Goal: Register for event/course

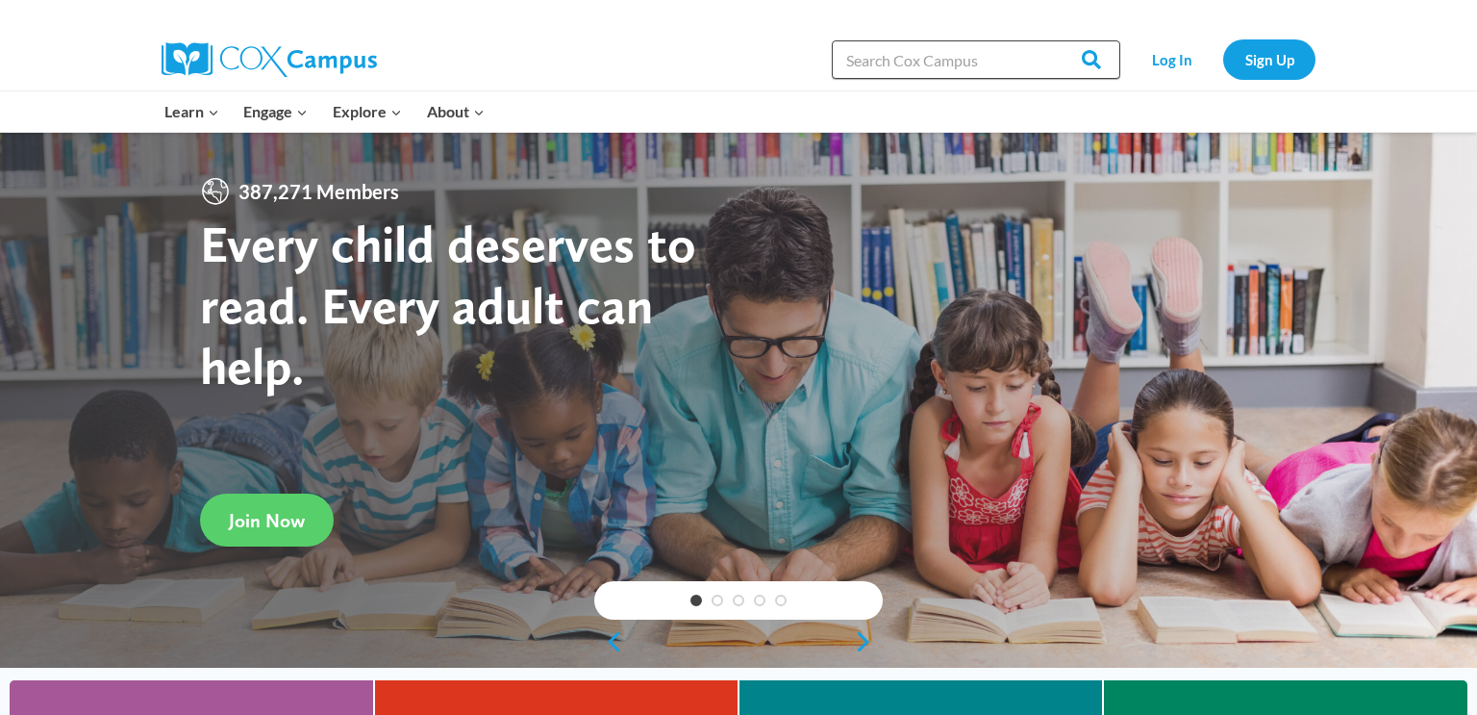
click at [1044, 66] on input "Search in https://coxcampus.org/" at bounding box center [976, 59] width 289 height 38
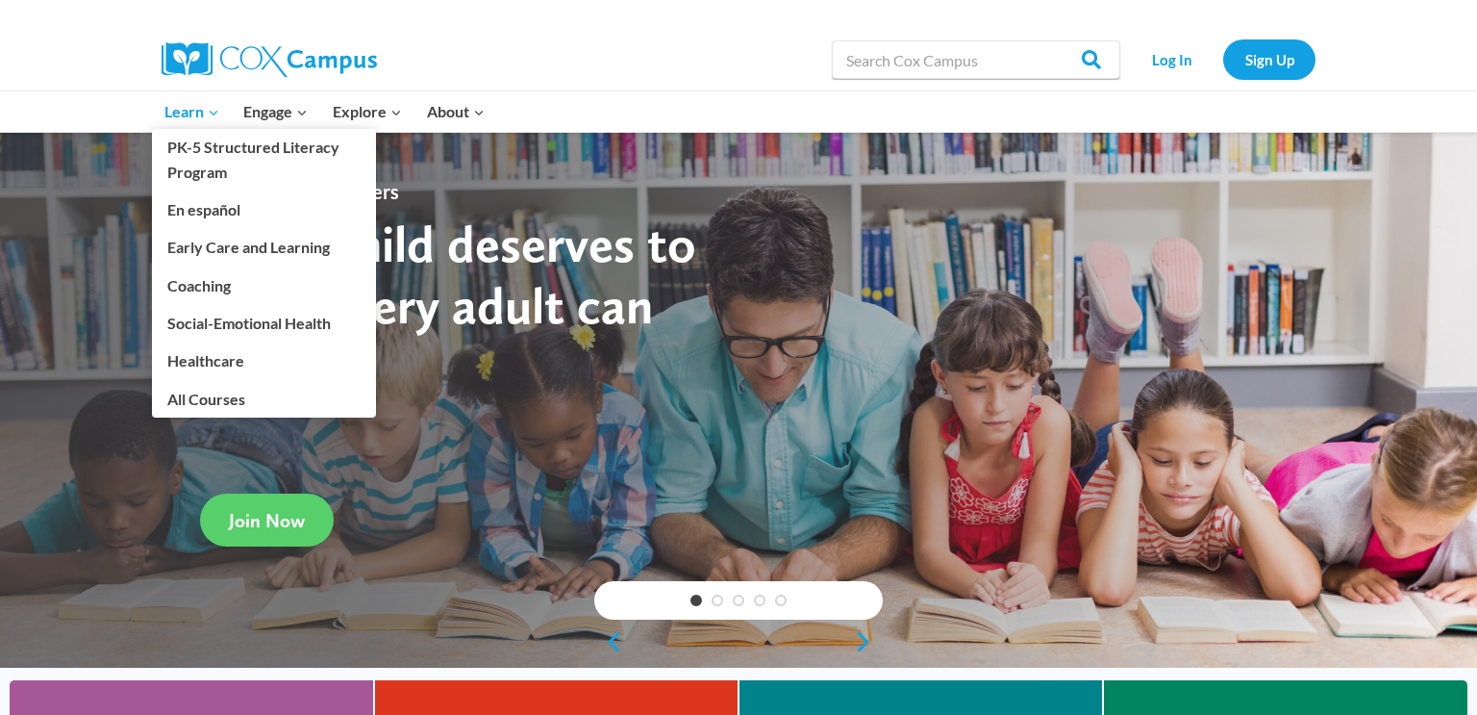
click at [199, 104] on span "Learn Expand" at bounding box center [191, 111] width 55 height 25
click at [206, 164] on link "PK-5 Structured Literacy Program" at bounding box center [264, 160] width 224 height 62
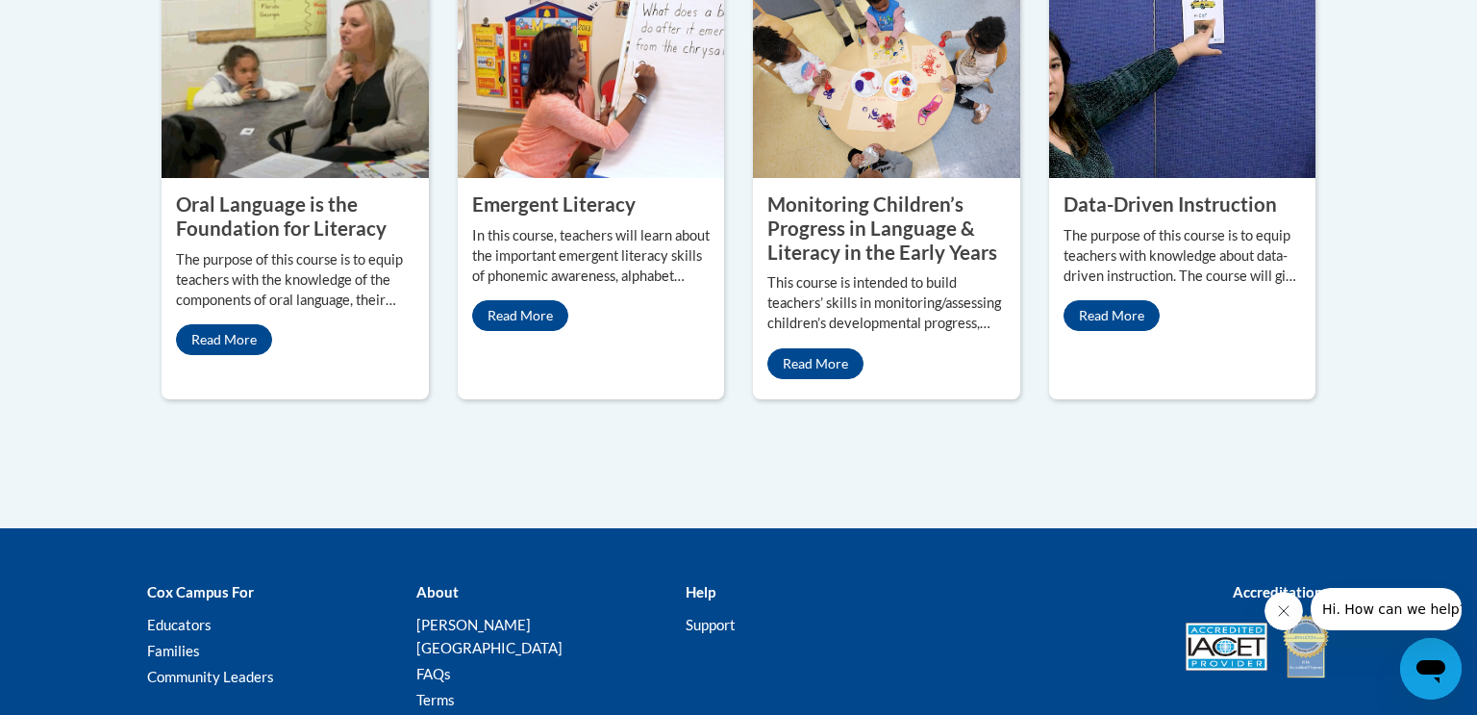
scroll to position [1013, 0]
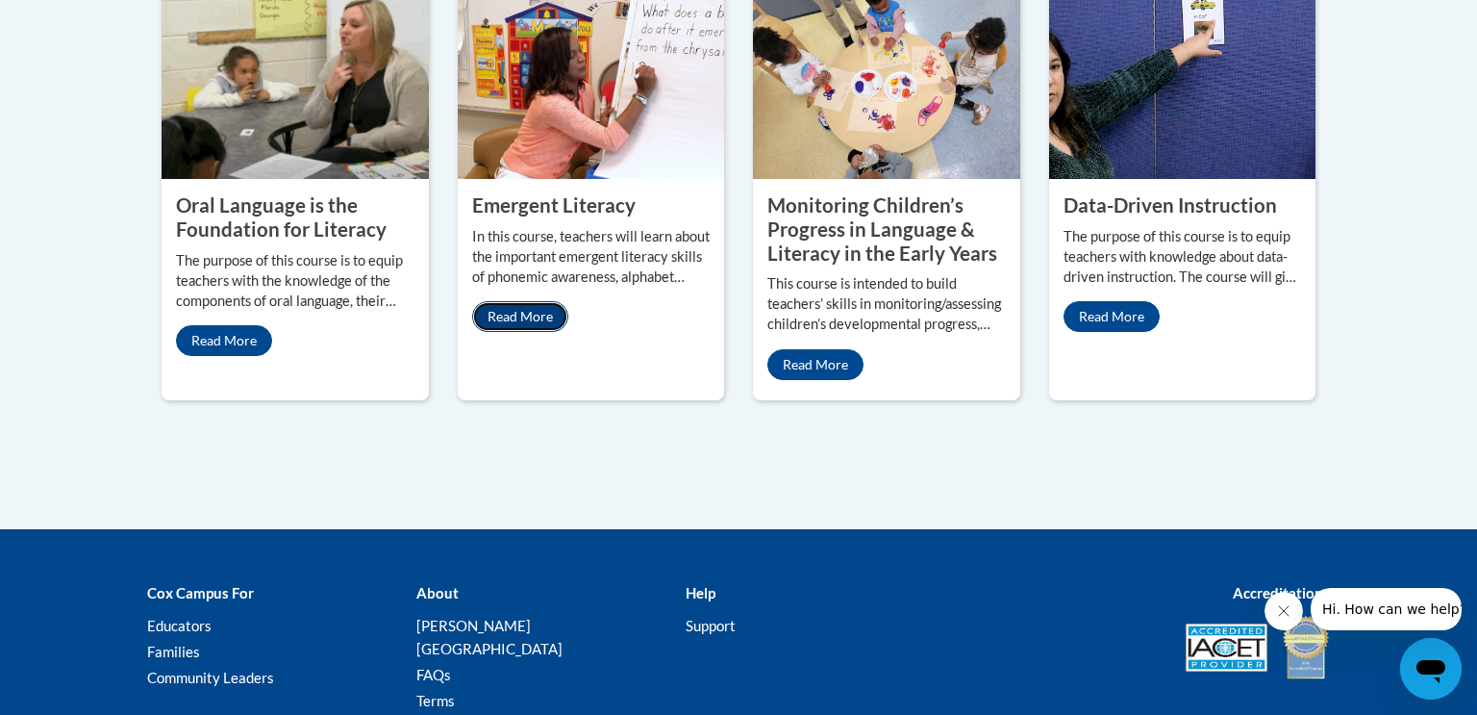
click at [528, 323] on link "Read More" at bounding box center [520, 316] width 96 height 31
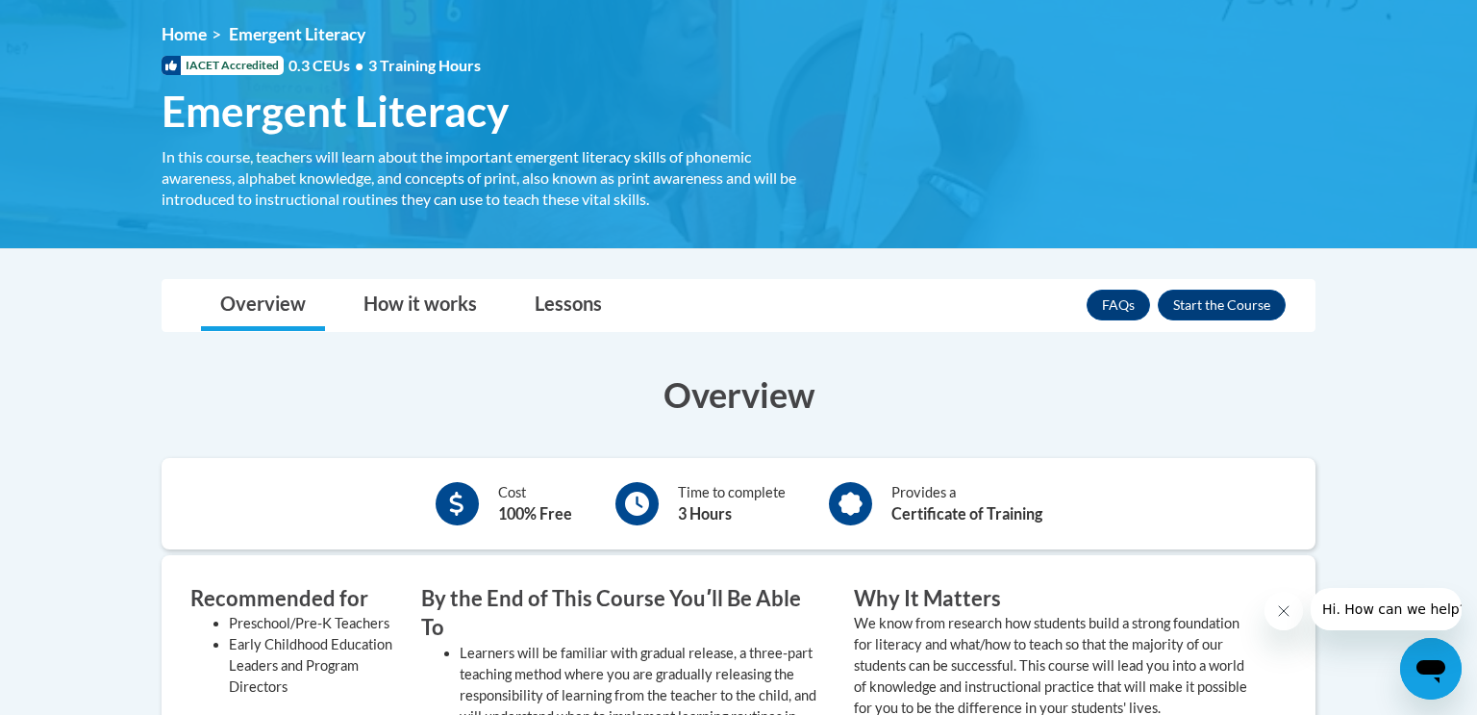
scroll to position [218, 0]
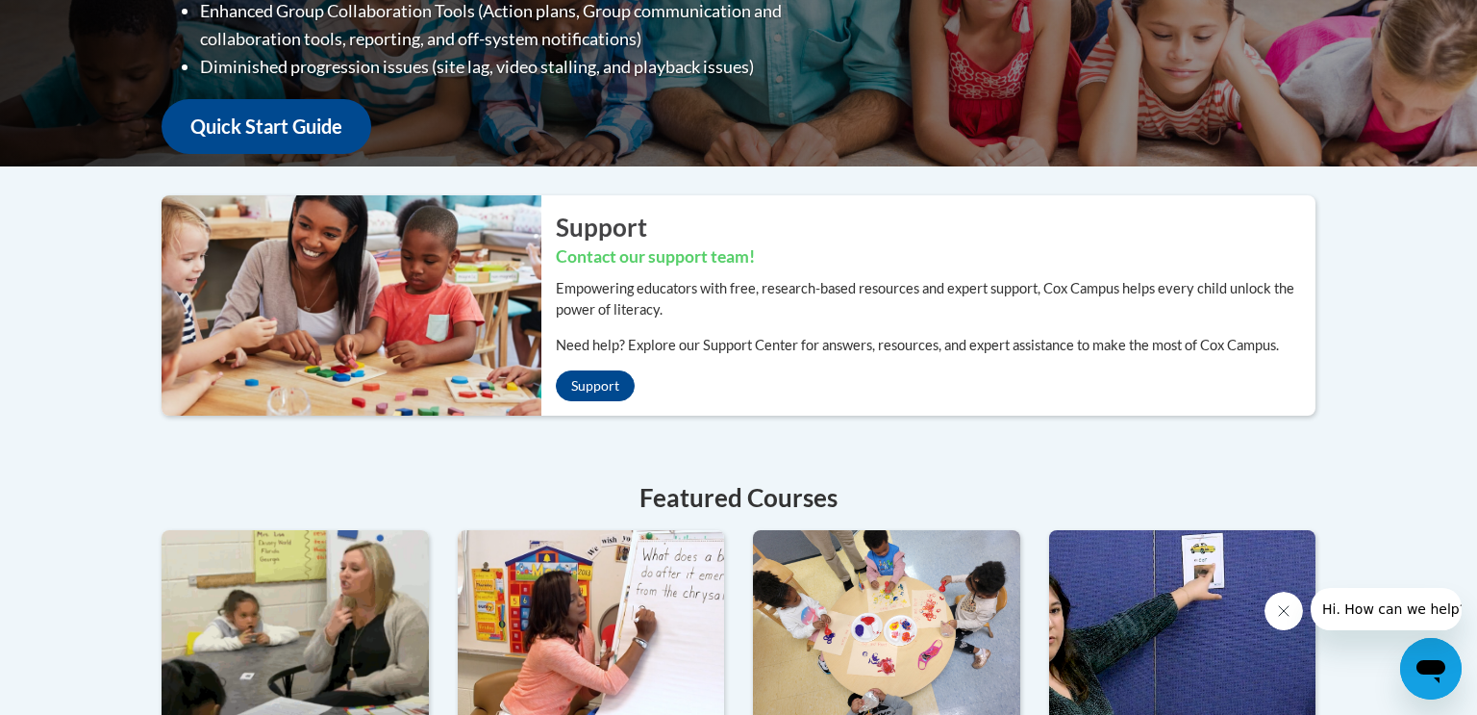
scroll to position [464, 0]
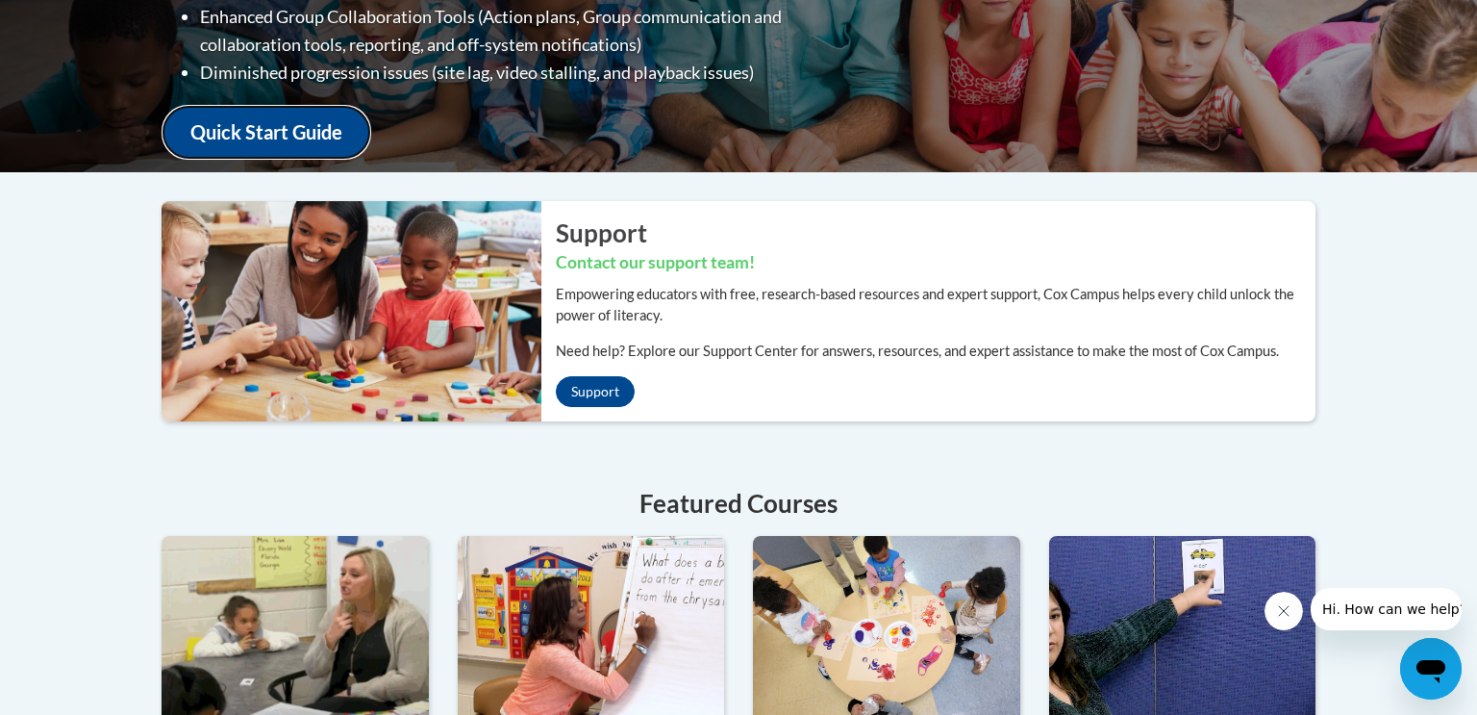
click at [242, 137] on link "Quick Start Guide" at bounding box center [267, 132] width 210 height 55
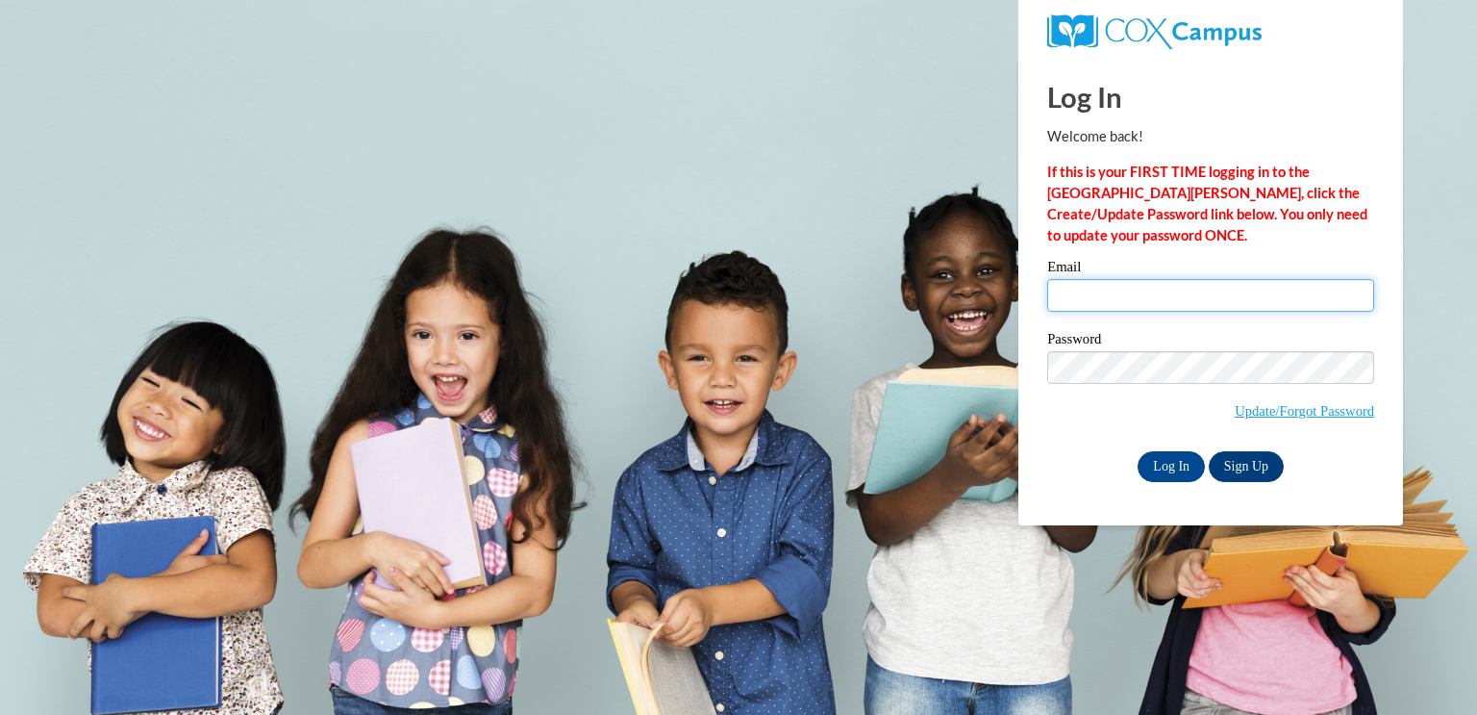
click at [1201, 293] on input "Email" at bounding box center [1210, 295] width 327 height 33
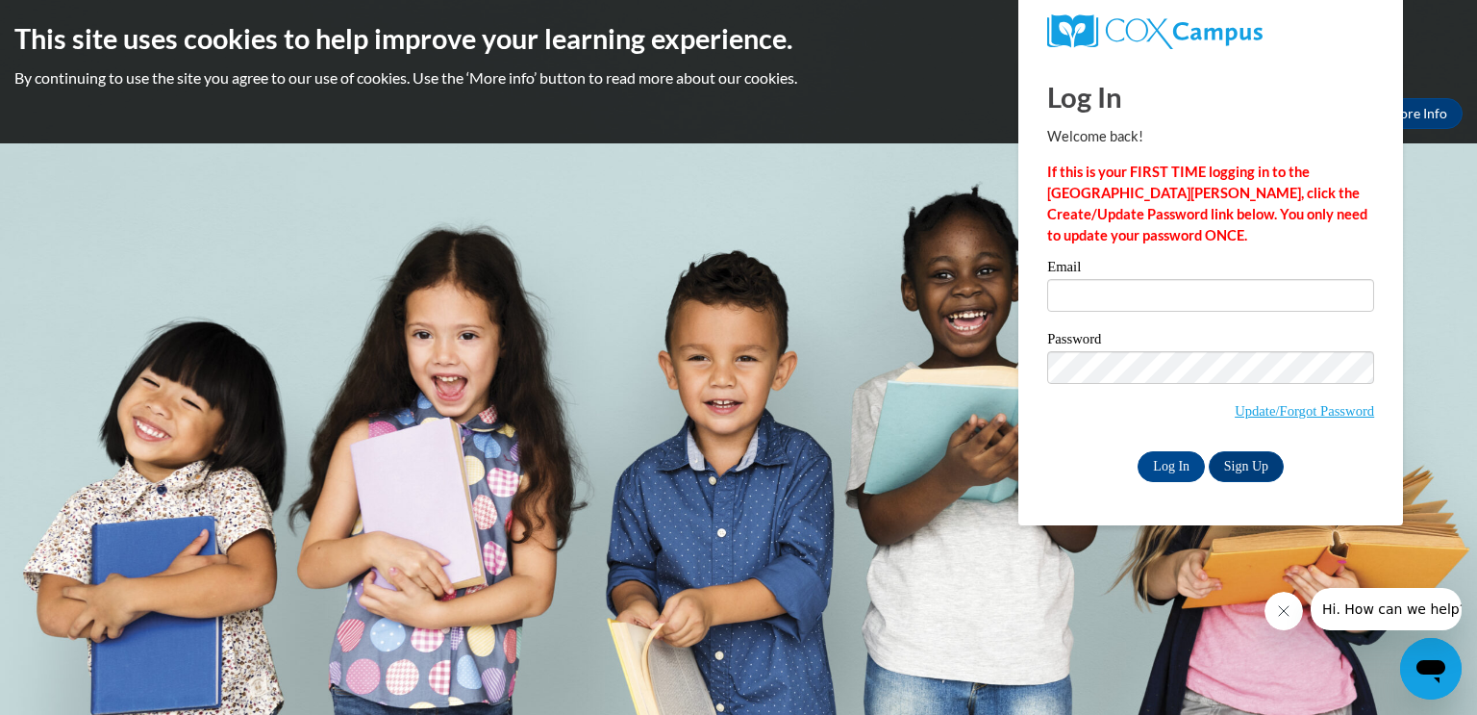
click at [1226, 224] on p "If this is your FIRST TIME logging in to the NEW Cox Campus, click the Create/U…" at bounding box center [1210, 204] width 327 height 85
click at [1263, 407] on link "Update/Forgot Password" at bounding box center [1304, 410] width 139 height 15
type input "[EMAIL_ADDRESS][DOMAIN_NAME]"
click at [1172, 462] on input "Log In" at bounding box center [1171, 466] width 67 height 31
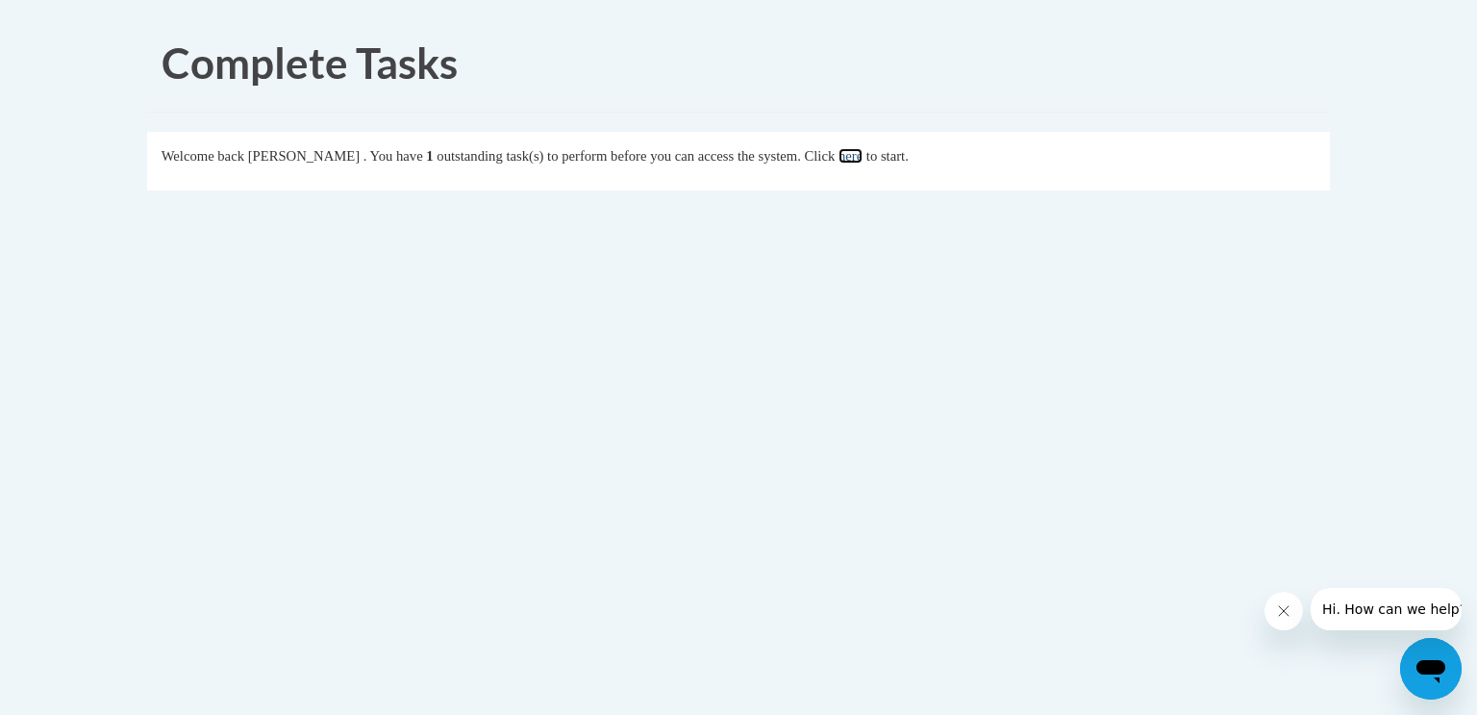
click at [863, 156] on link "here" at bounding box center [851, 155] width 24 height 15
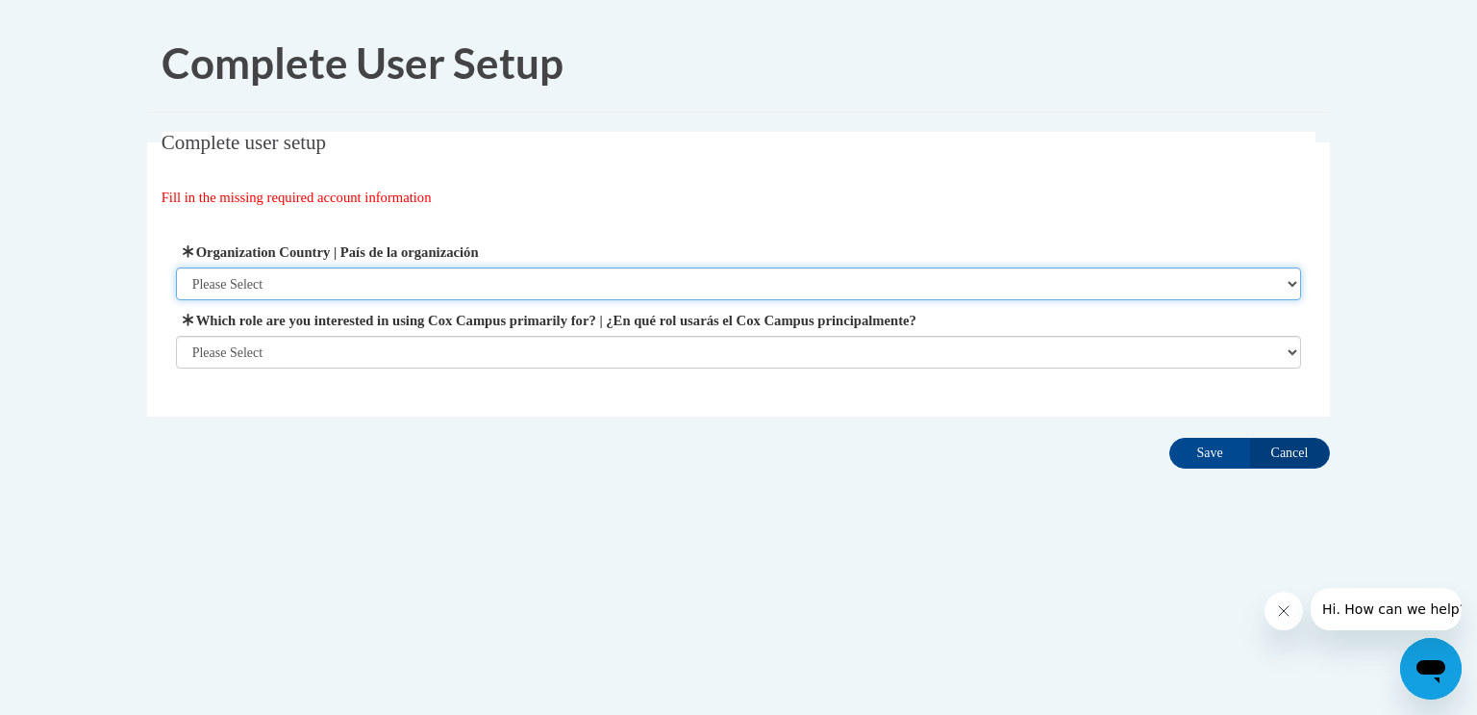
click at [604, 288] on select "Please Select United States | Estados Unidos Outside of the United States | Fue…" at bounding box center [739, 283] width 1126 height 33
click at [176, 267] on select "Please Select United States | Estados Unidos Outside of the United States | Fue…" at bounding box center [739, 283] width 1126 height 33
click at [519, 289] on select "Please Select United States | Estados Unidos Outside of the United States | Fue…" at bounding box center [739, 283] width 1126 height 33
select select "ad49bcad-a171-4b2e-b99c-48b446064914"
click at [176, 267] on select "Please Select United States | Estados Unidos Outside of the United States | Fue…" at bounding box center [739, 283] width 1126 height 33
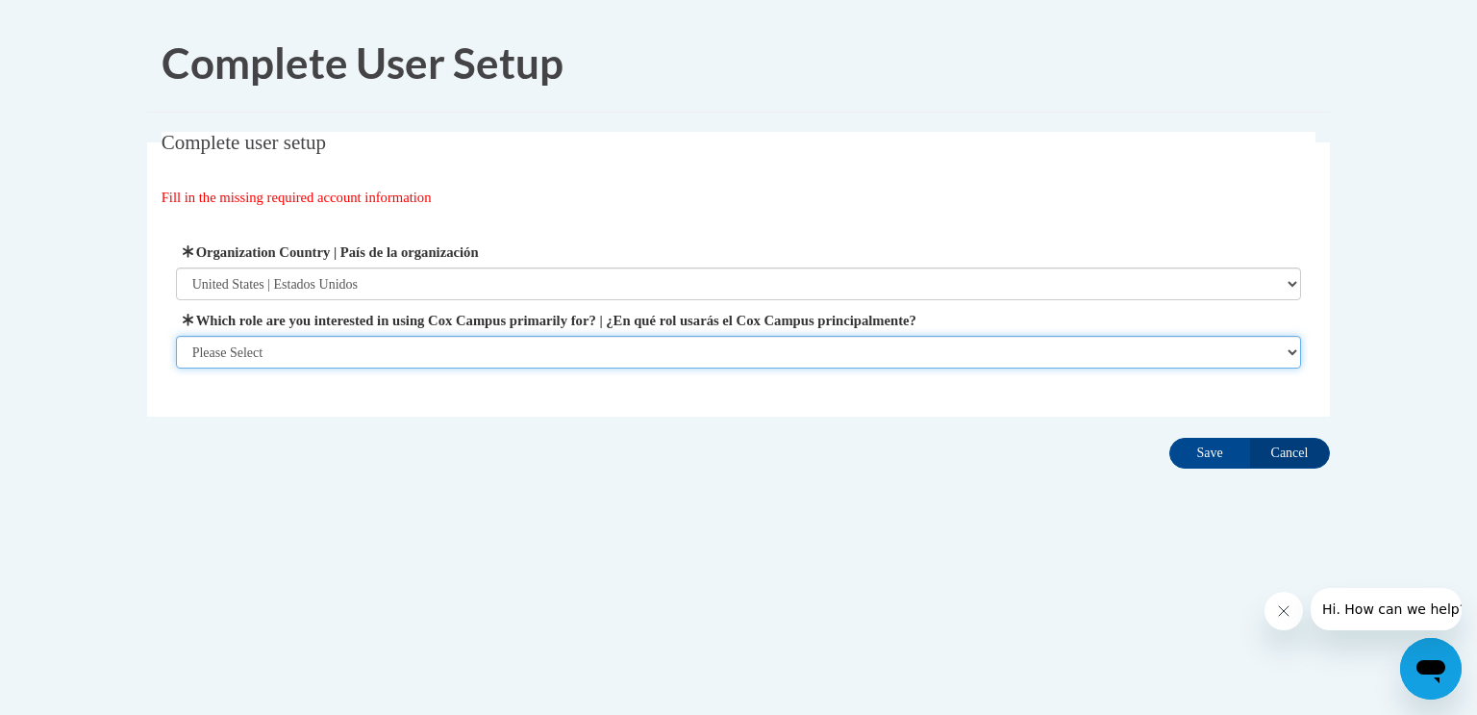
click at [496, 345] on select "Please Select College/University | Colegio/Universidad Community/Nonprofit Part…" at bounding box center [739, 352] width 1126 height 33
click at [176, 368] on select "Please Select College/University | Colegio/Universidad Community/Nonprofit Part…" at bounding box center [739, 352] width 1126 height 33
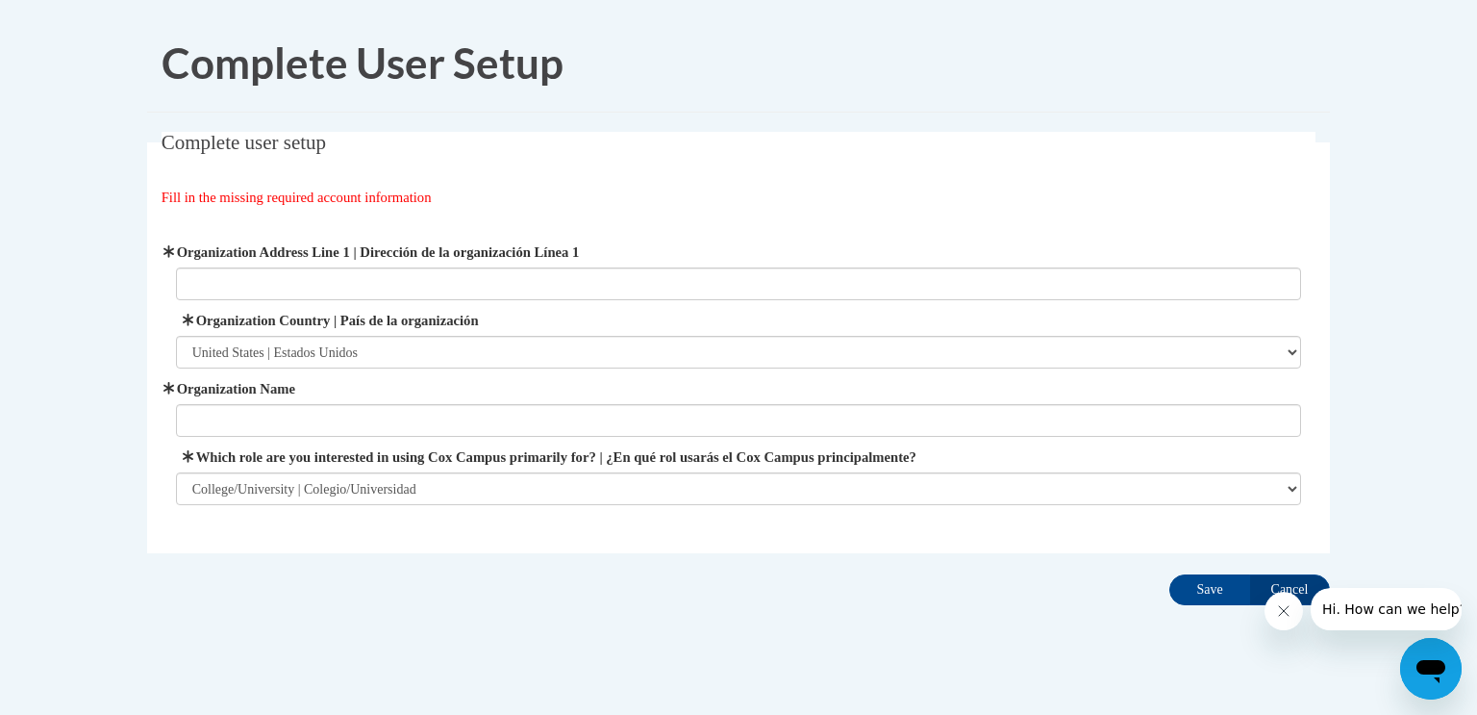
click at [490, 256] on label "Organization Address Line 1 | Dirección de la organización Línea 1" at bounding box center [739, 251] width 1126 height 21
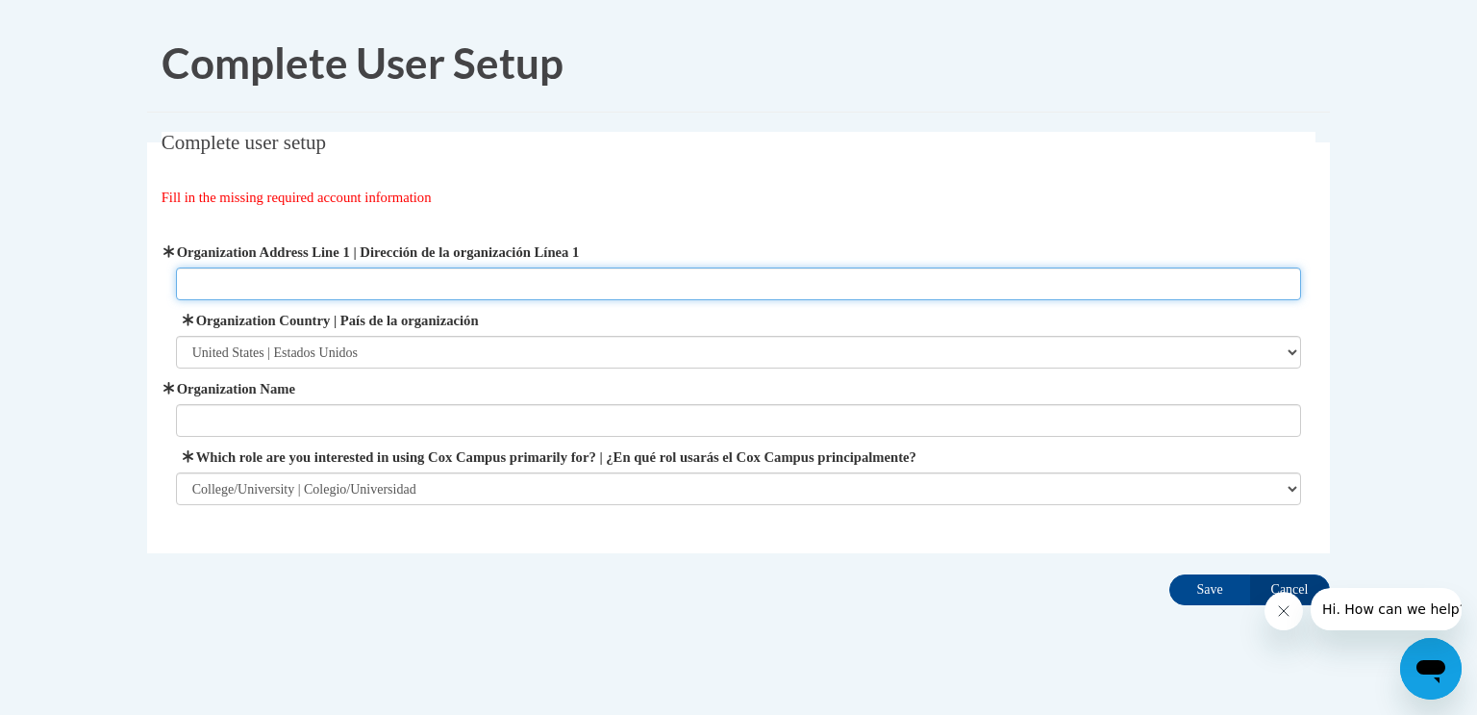
click at [490, 267] on input "Organization Address Line 1 | Dirección de la organización Línea 1" at bounding box center [739, 283] width 1126 height 33
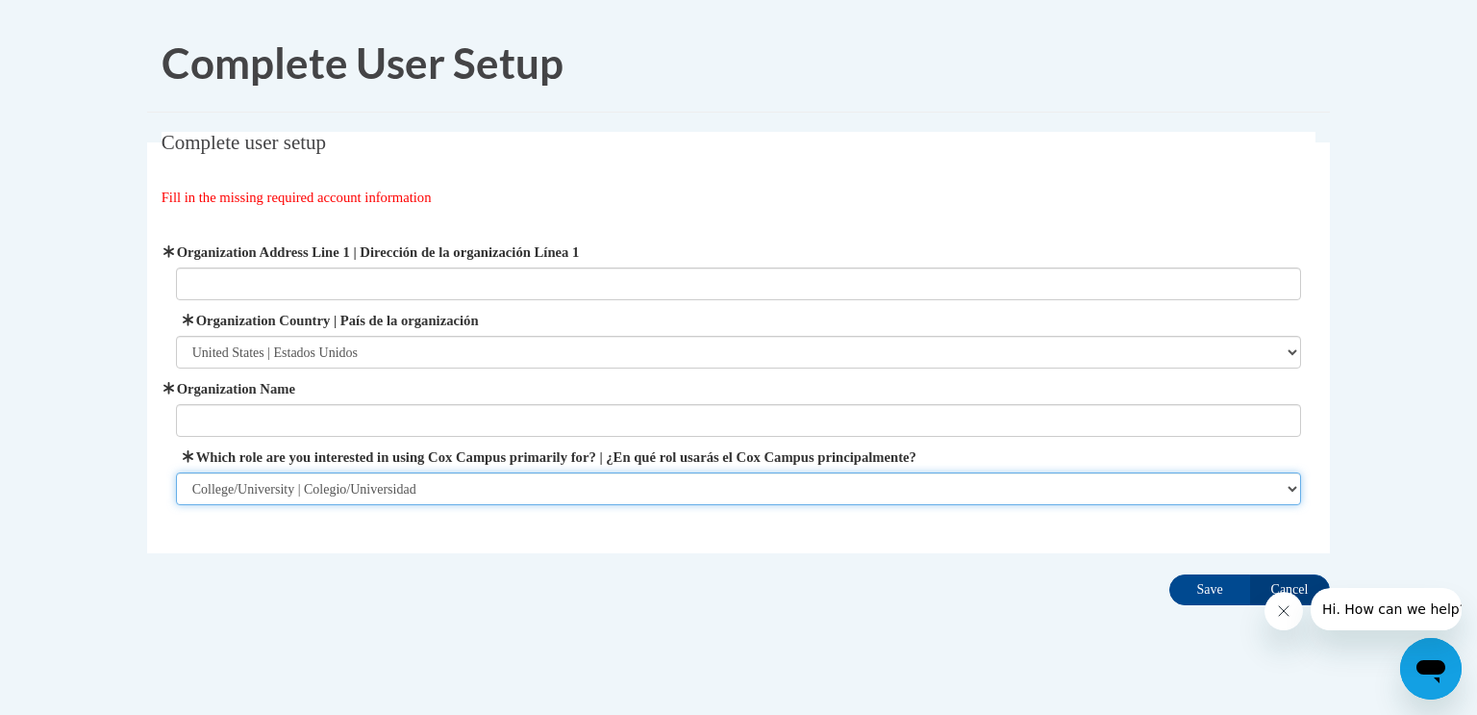
click at [361, 488] on select "Please Select College/University | Colegio/Universidad Community/Nonprofit Part…" at bounding box center [739, 488] width 1126 height 33
click at [176, 472] on select "Please Select College/University | Colegio/Universidad Community/Nonprofit Part…" at bounding box center [739, 488] width 1126 height 33
click at [349, 482] on select "Please Select College/University | Colegio/Universidad Community/Nonprofit Part…" at bounding box center [739, 488] width 1126 height 33
click at [176, 472] on select "Please Select College/University | Colegio/Universidad Community/Nonprofit Part…" at bounding box center [739, 488] width 1126 height 33
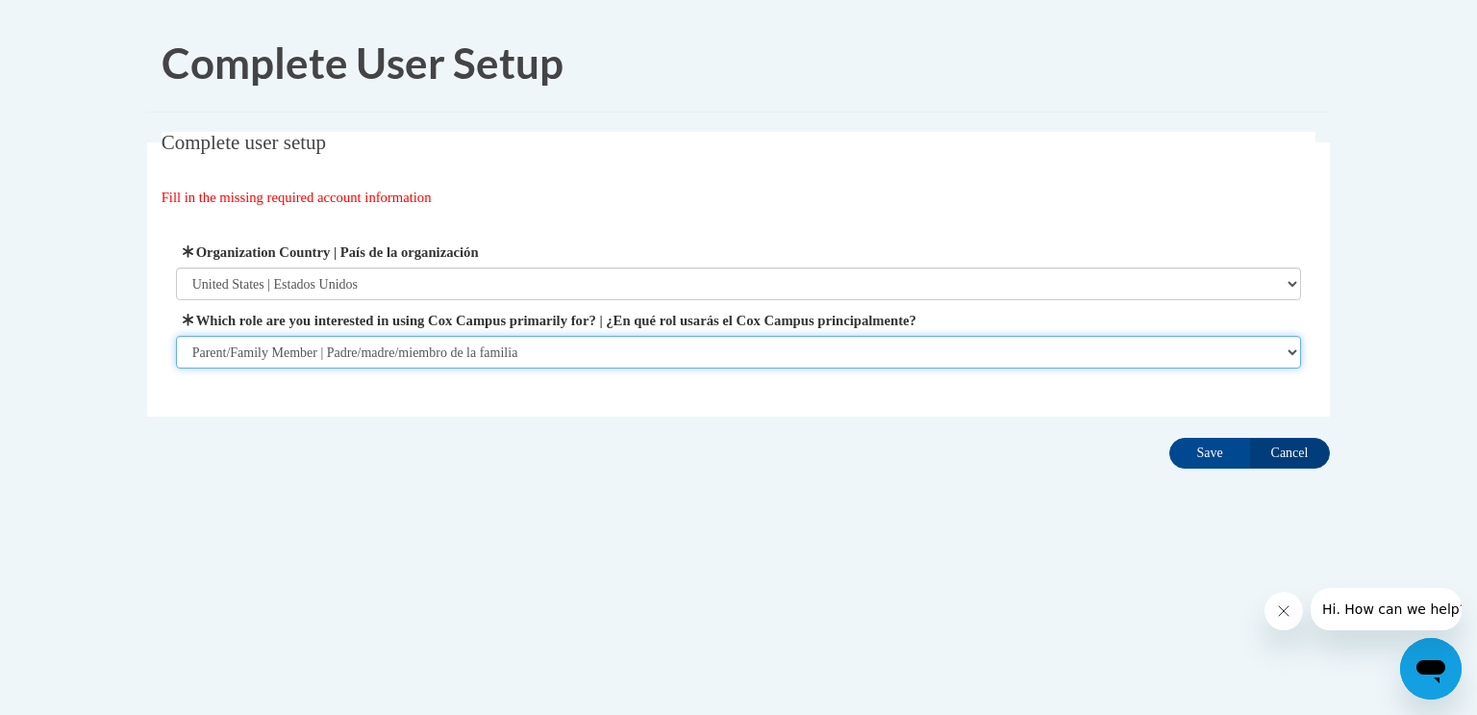
click at [434, 351] on select "Please Select College/University | Colegio/Universidad Community/Nonprofit Part…" at bounding box center [739, 352] width 1126 height 33
select select "5a18ea06-2b54-4451-96f2-d152daf9eac5"
click at [176, 368] on select "Please Select College/University | Colegio/Universidad Community/Nonprofit Part…" at bounding box center [739, 352] width 1126 height 33
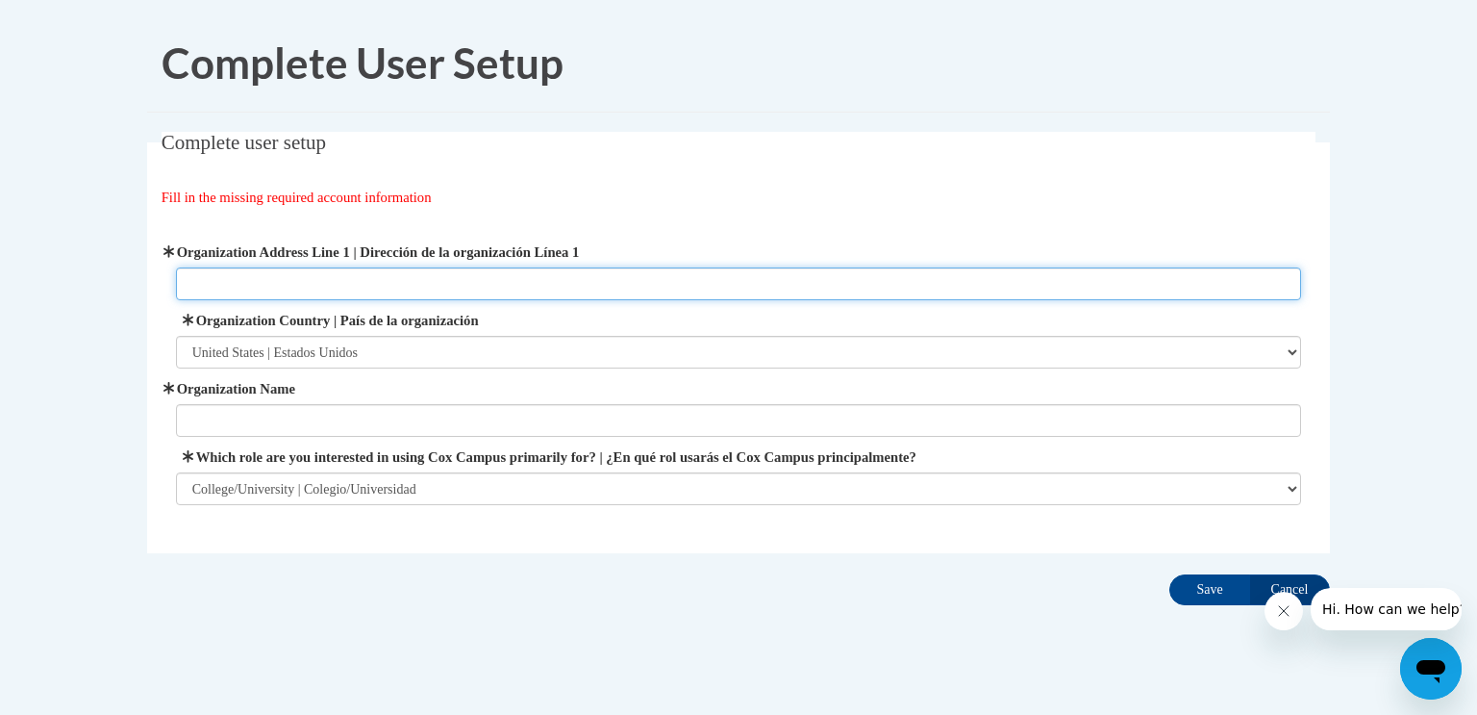
click at [402, 277] on input "Organization Address Line 1 | Dirección de la organización Línea 1" at bounding box center [739, 283] width 1126 height 33
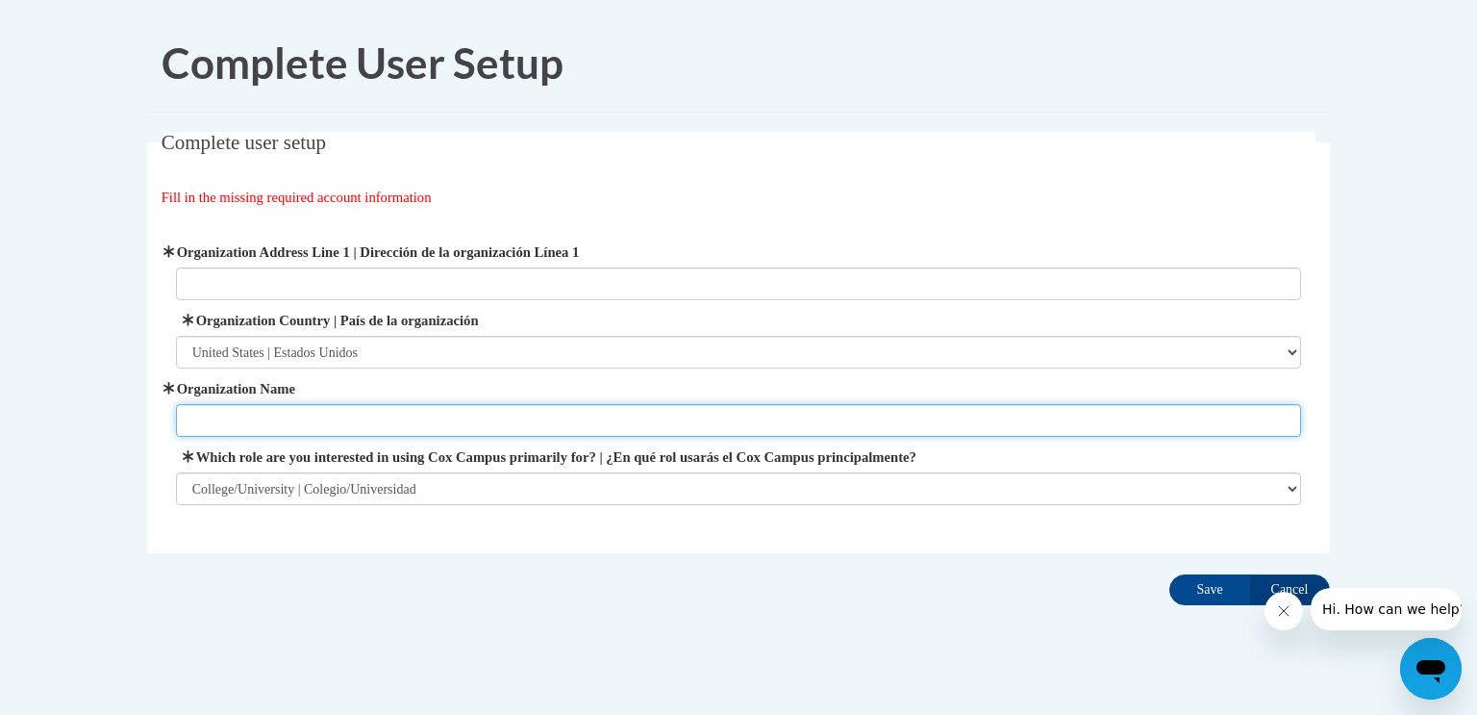
click at [487, 414] on input "Organization Name" at bounding box center [739, 420] width 1126 height 33
type input "Covenant College"
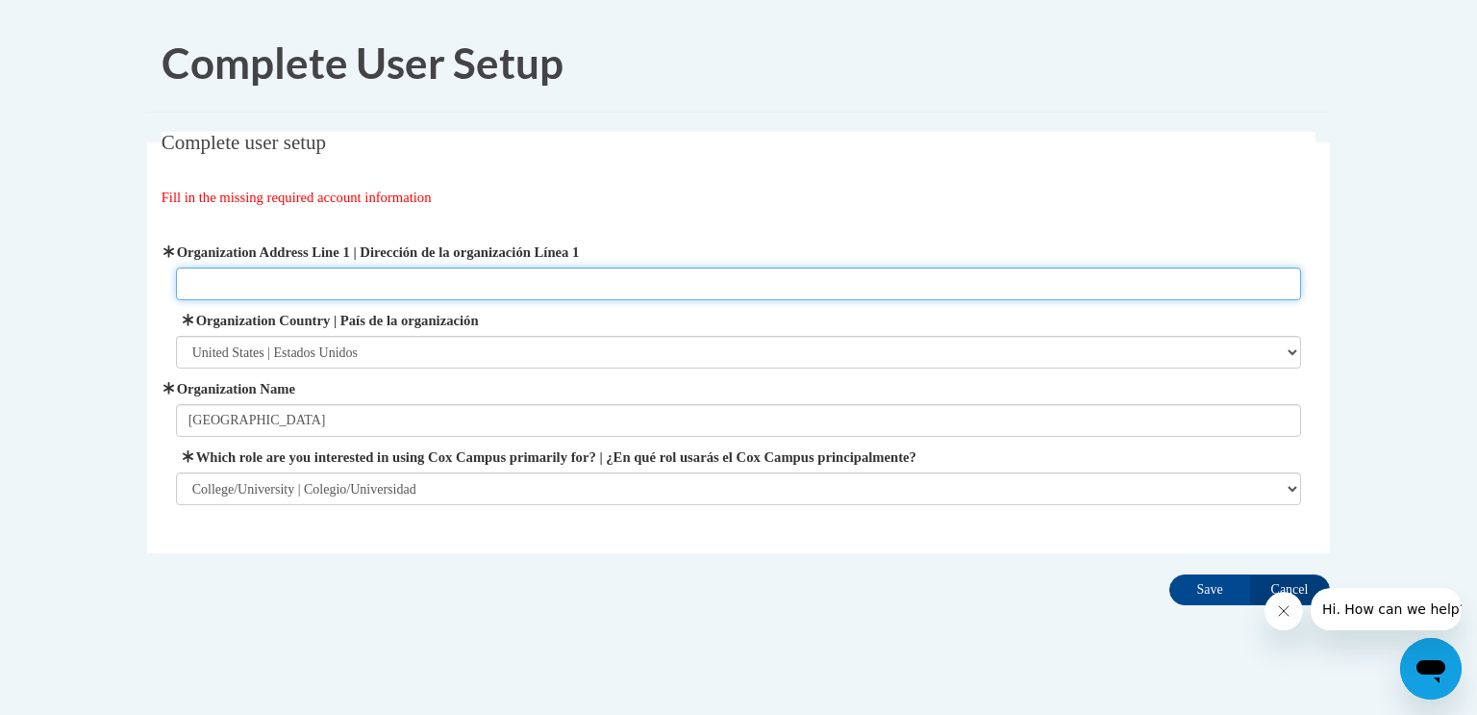
click at [440, 279] on input "Organization Address Line 1 | Dirección de la organización Línea 1" at bounding box center [739, 283] width 1126 height 33
paste input "14049 Scenic Hwy, Lookout Mountain, GA 30750"
type input "14049 Scenic Hwy, Lookout Mountain, GA 30750"
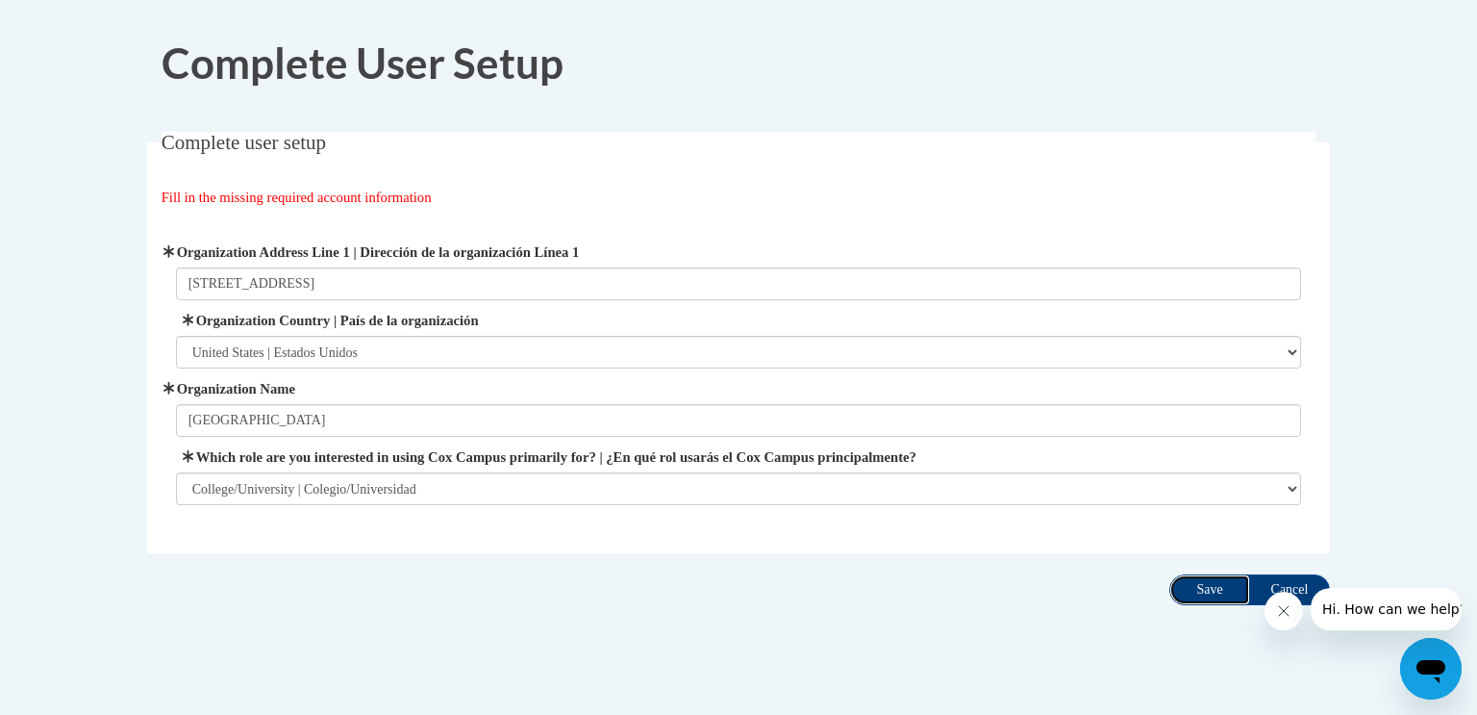
click at [1208, 592] on input "Save" at bounding box center [1210, 589] width 81 height 31
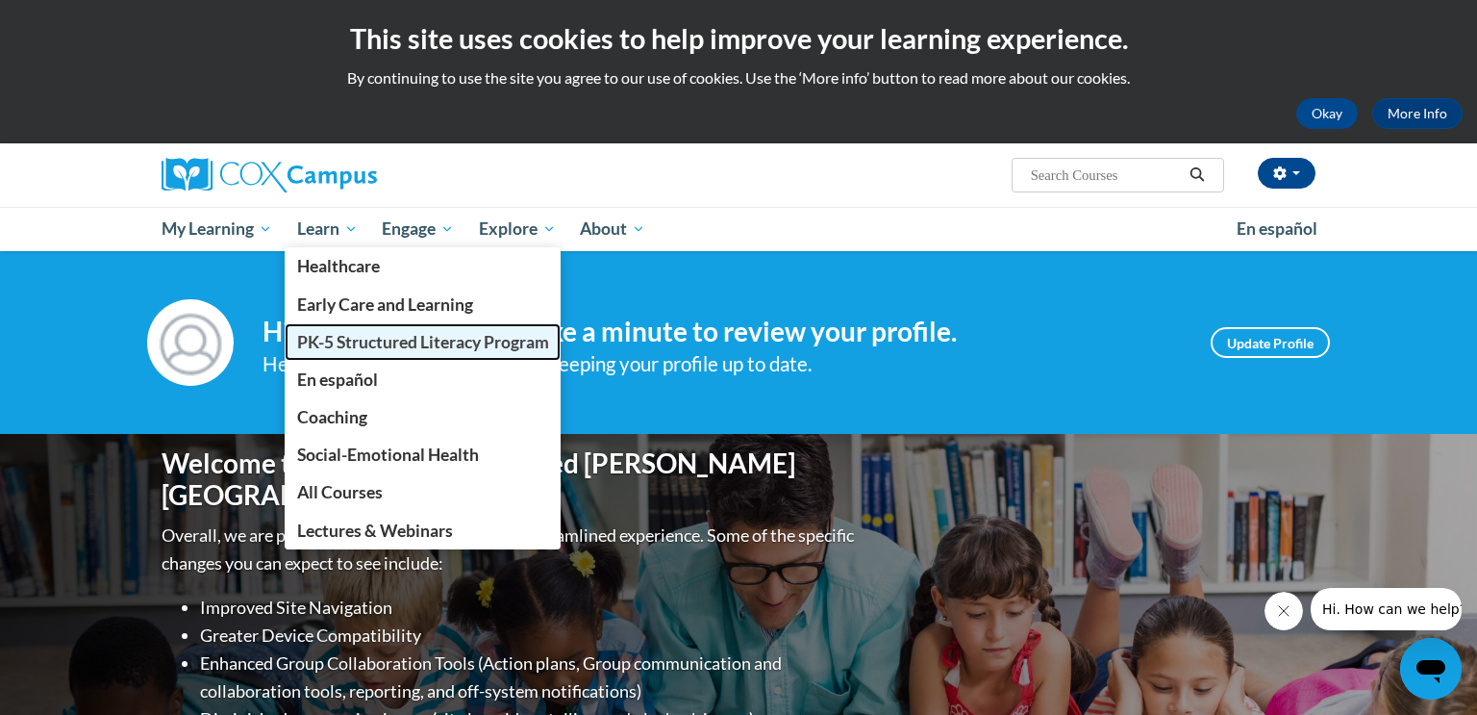
click at [334, 334] on span "PK-5 Structured Literacy Program" at bounding box center [423, 342] width 252 height 20
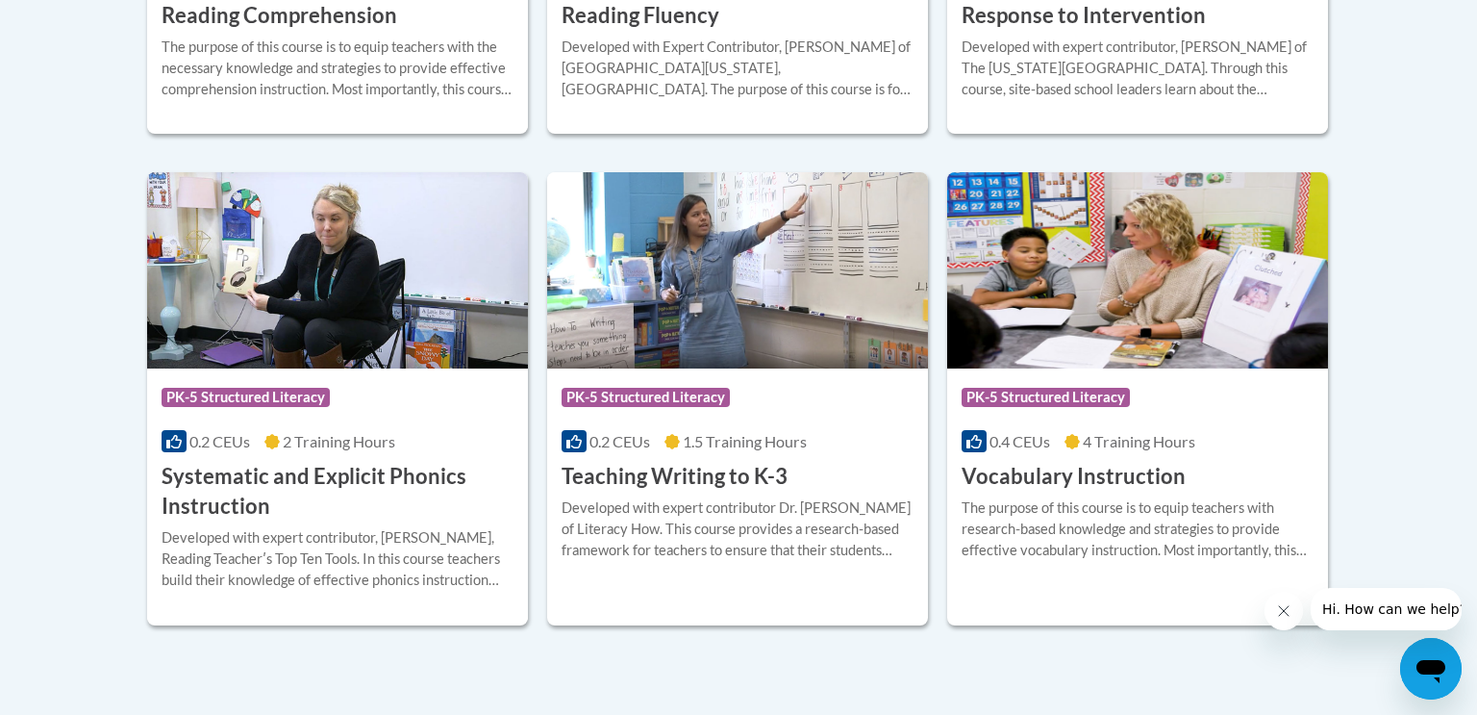
scroll to position [2158, 0]
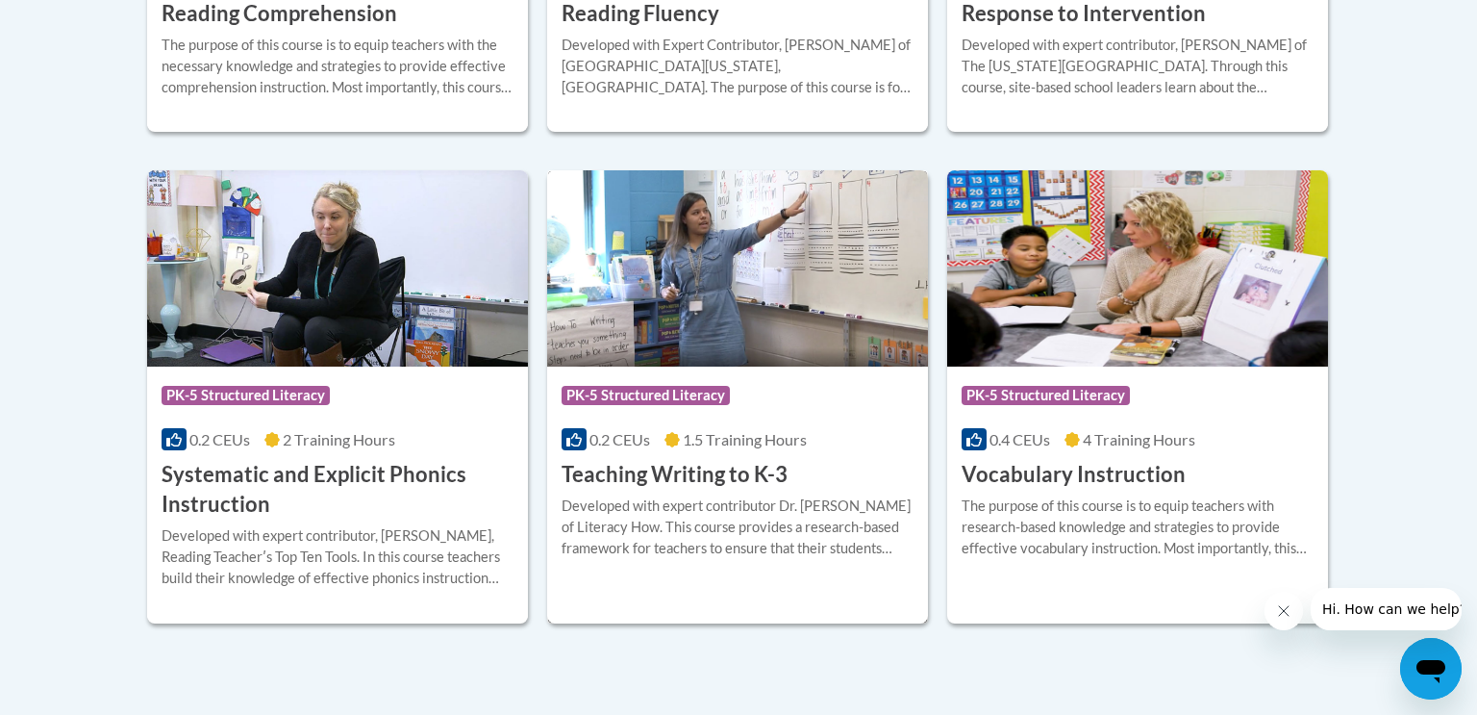
click at [697, 495] on div "Developed with expert contributor Dr. [PERSON_NAME] of Literacy How. This cours…" at bounding box center [738, 526] width 352 height 63
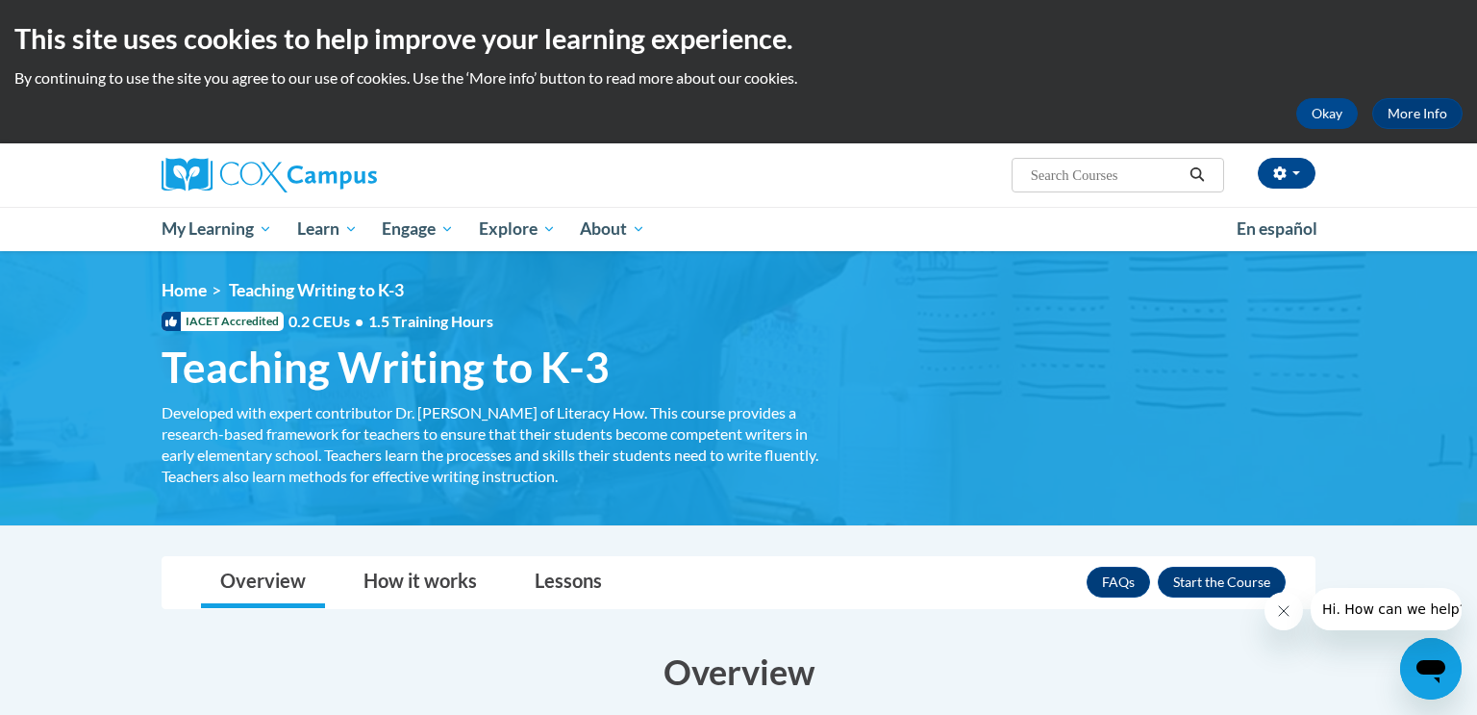
click at [697, 495] on div "<en>Home</en><fr>Accueil</fr><de>Zuhause</de><it>Casa</it><es>Casa</es><pt>Casa…" at bounding box center [739, 388] width 1212 height 216
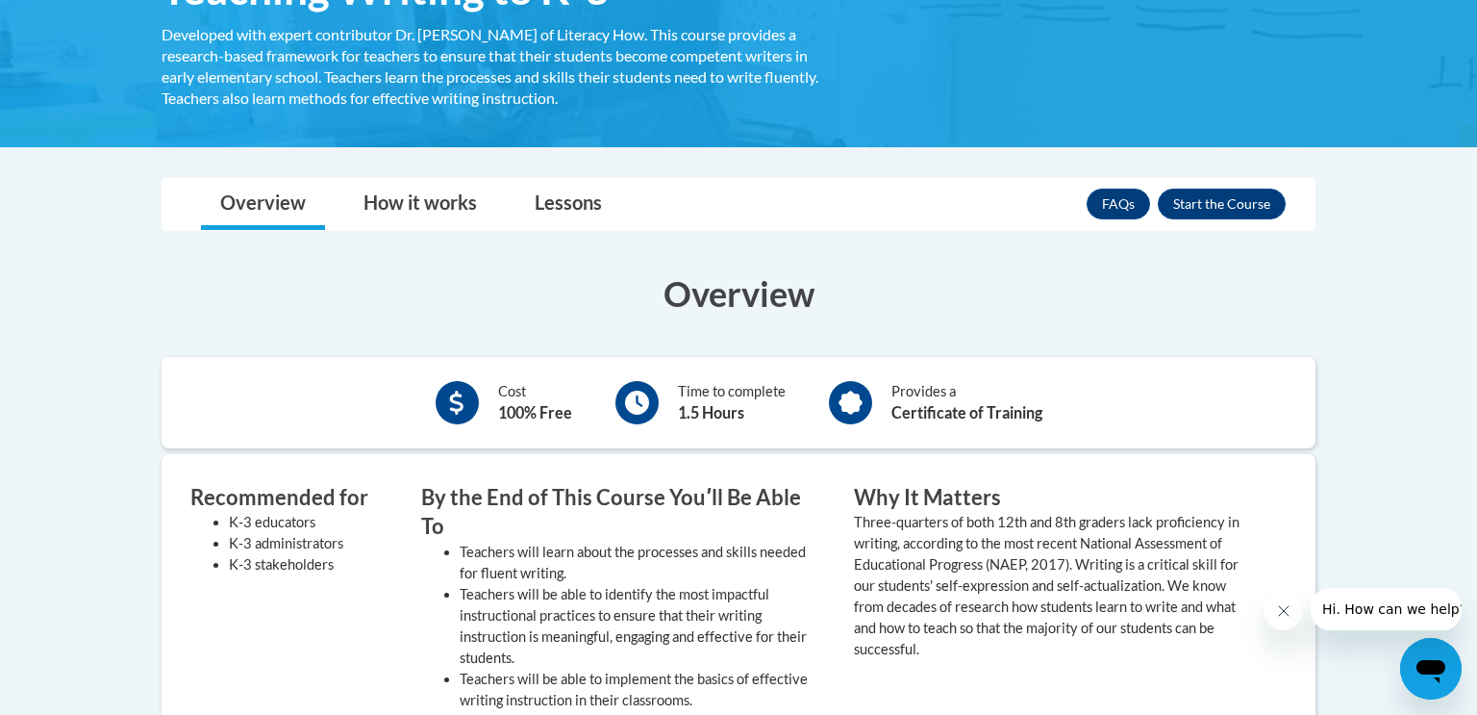
scroll to position [382, 0]
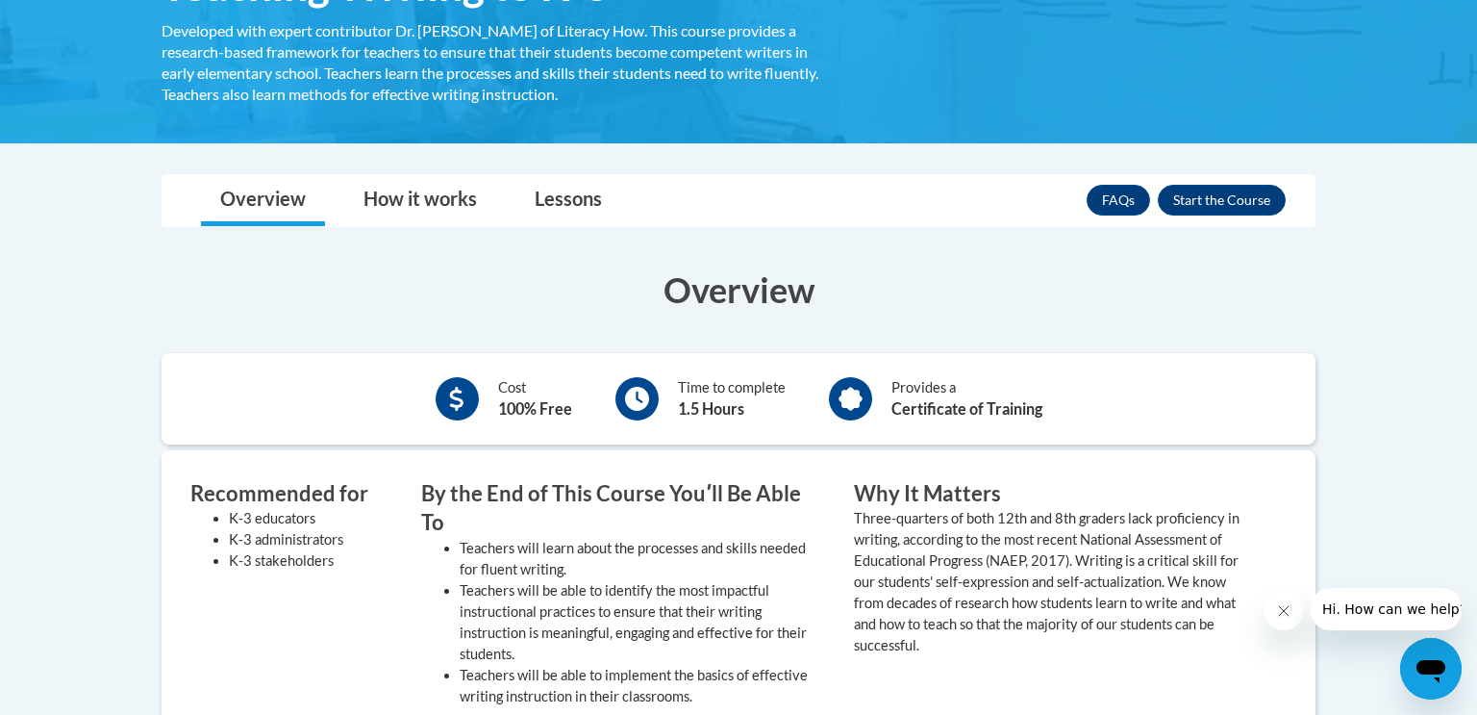
click at [962, 381] on div "Provides a Certificate of Training" at bounding box center [967, 398] width 151 height 43
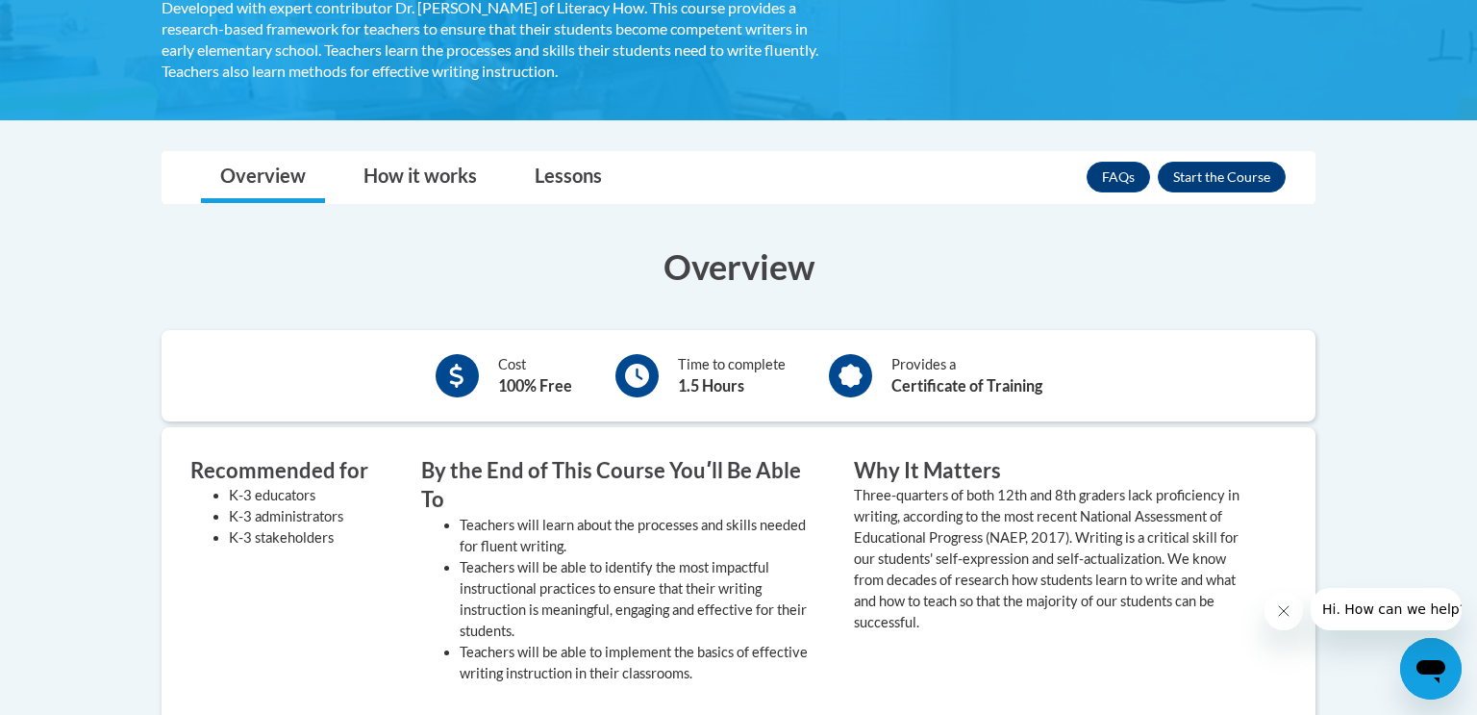
scroll to position [412, 0]
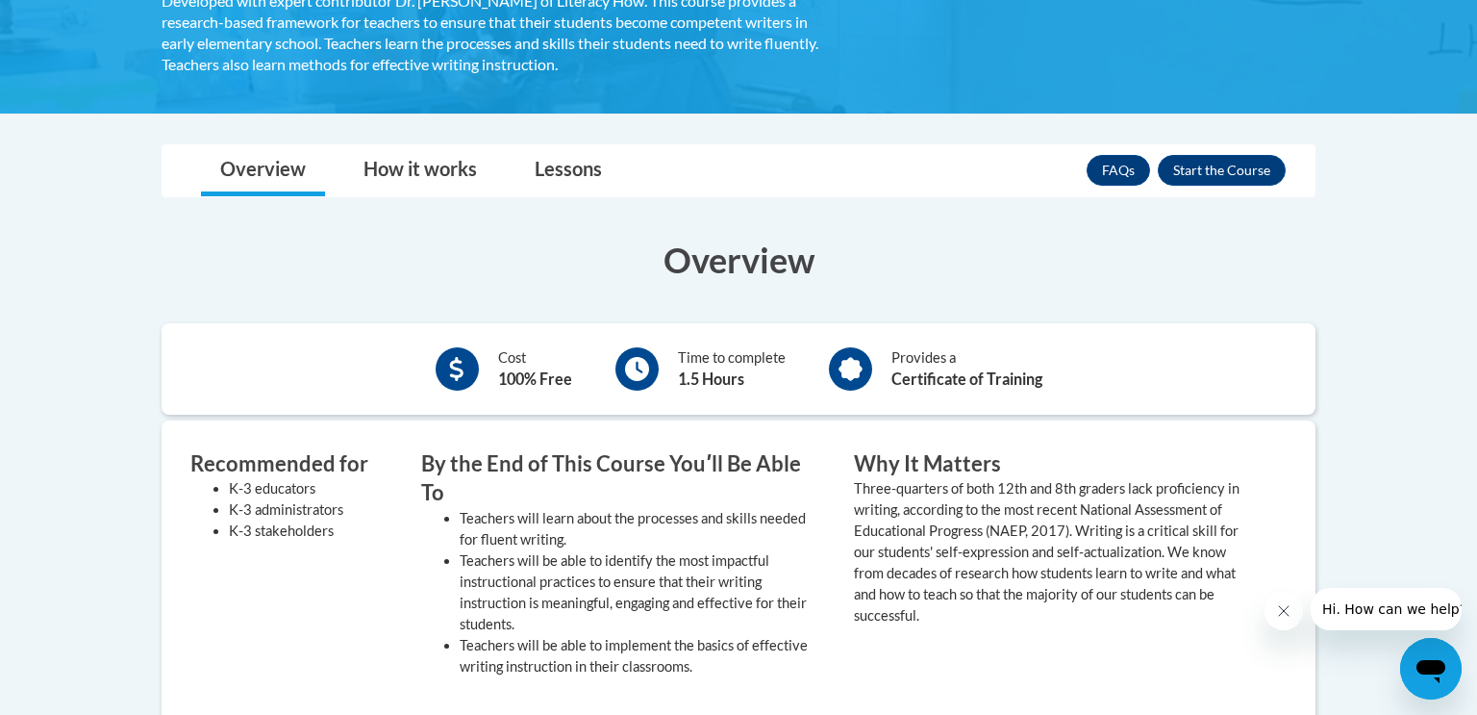
click at [494, 355] on div "Cost 100% Free" at bounding box center [503, 368] width 165 height 53
click at [404, 152] on link "How it works" at bounding box center [420, 170] width 152 height 51
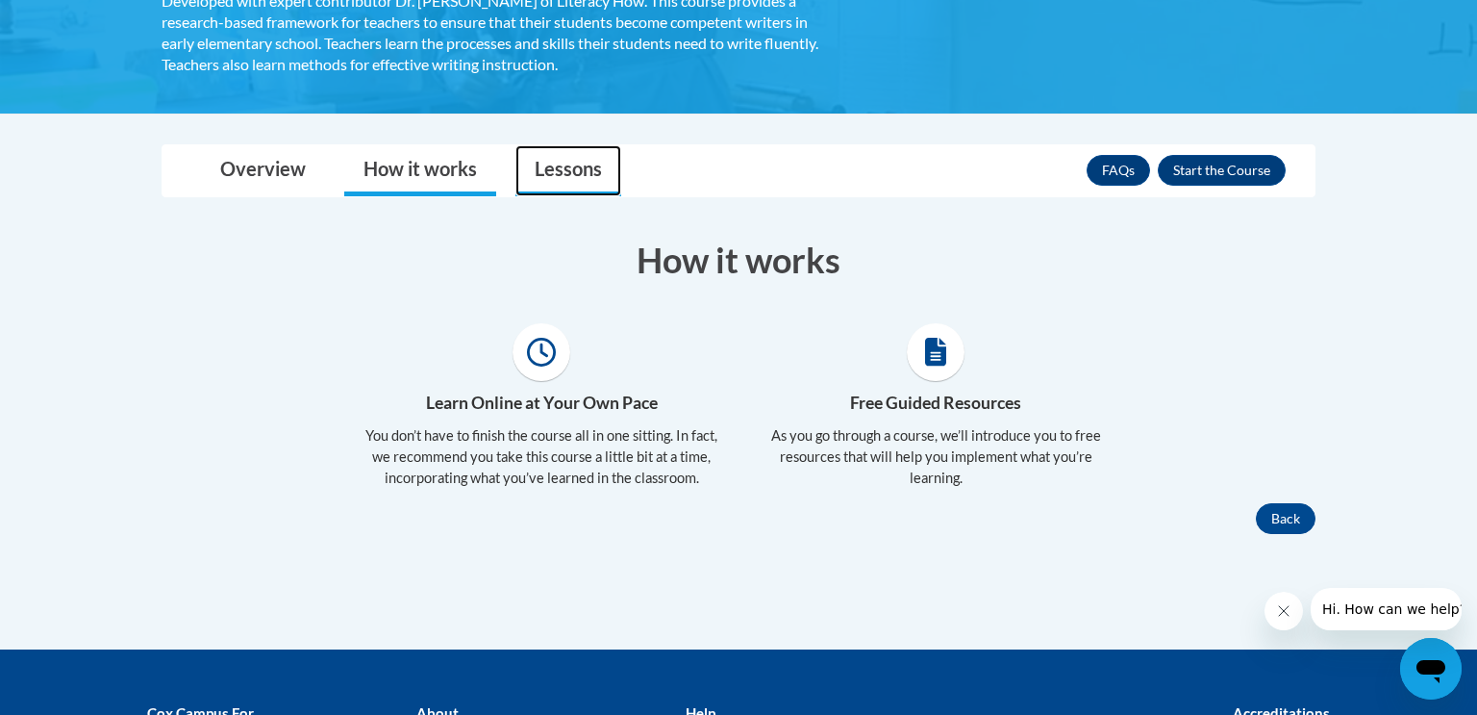
click at [568, 160] on link "Lessons" at bounding box center [569, 170] width 106 height 51
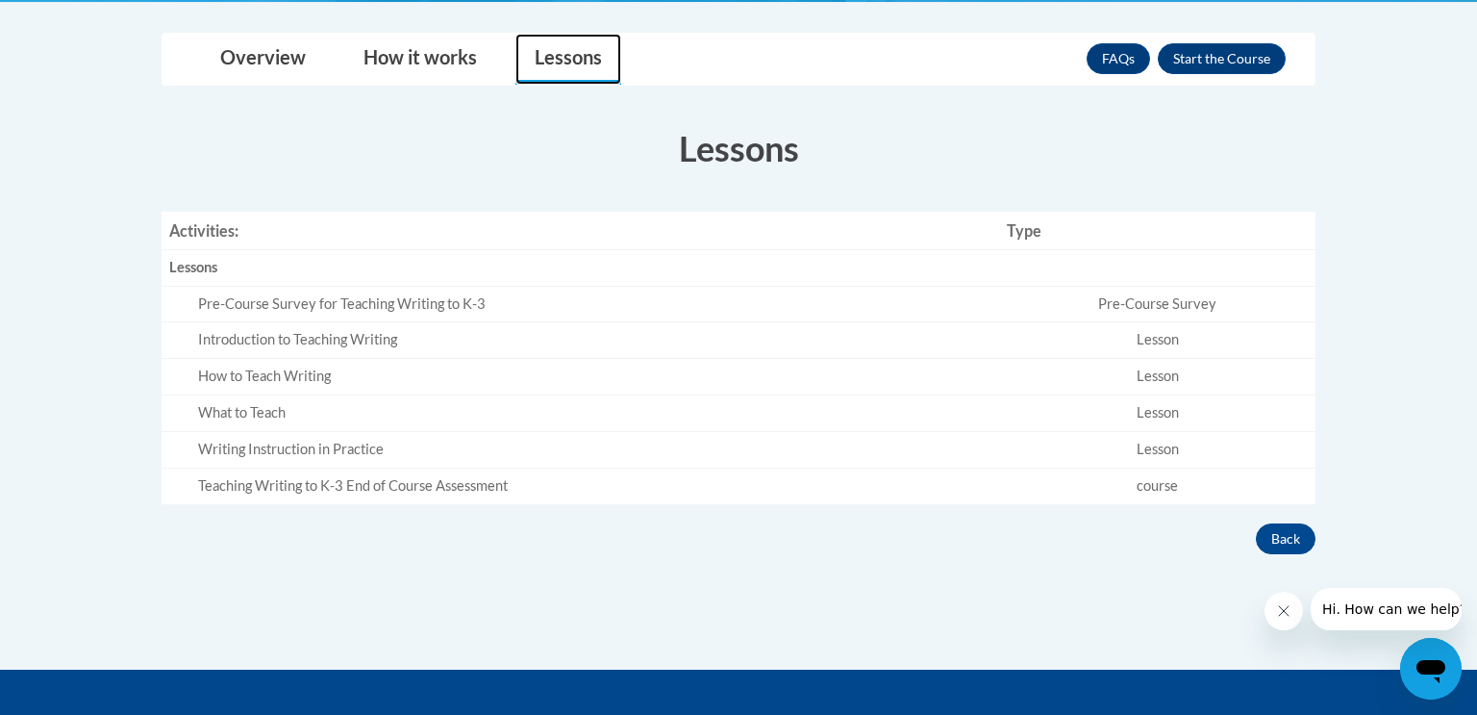
scroll to position [518, 0]
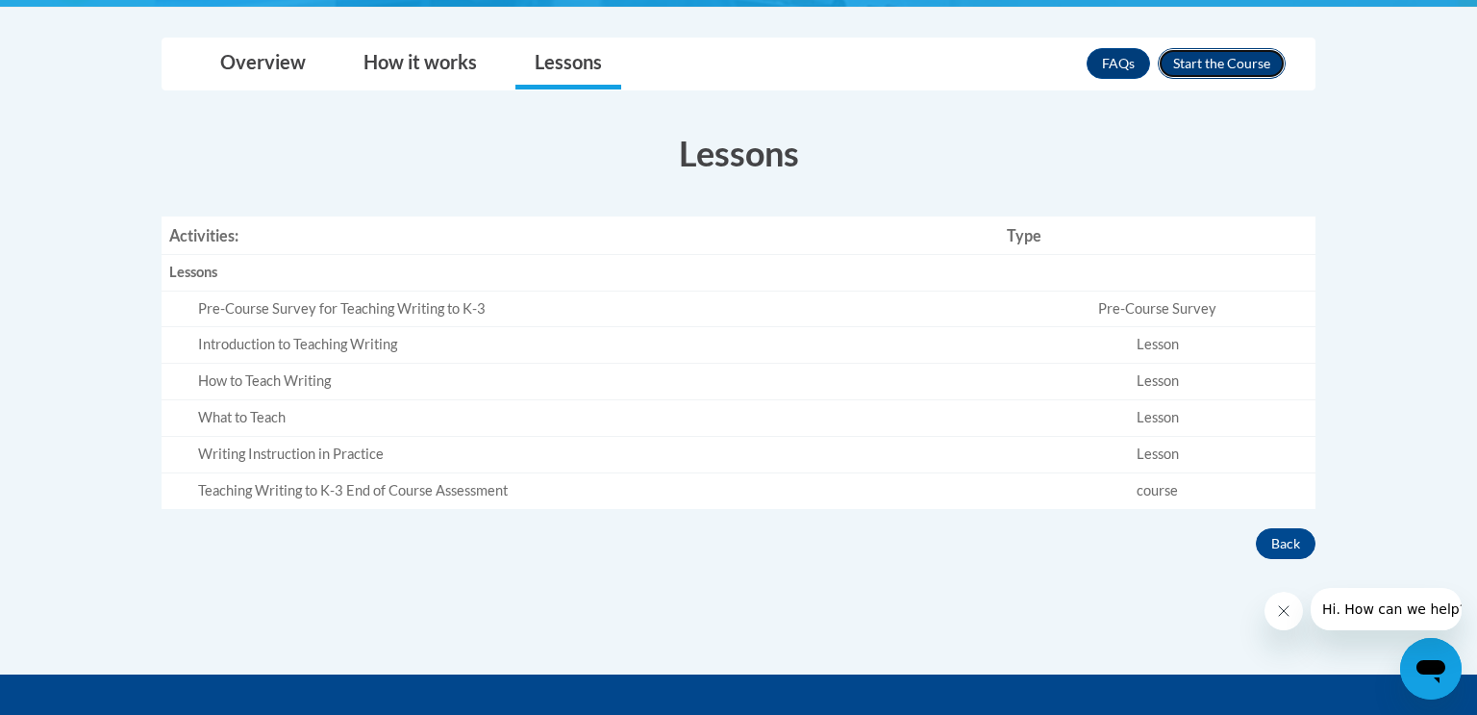
click at [1214, 54] on button "Enroll" at bounding box center [1222, 63] width 128 height 31
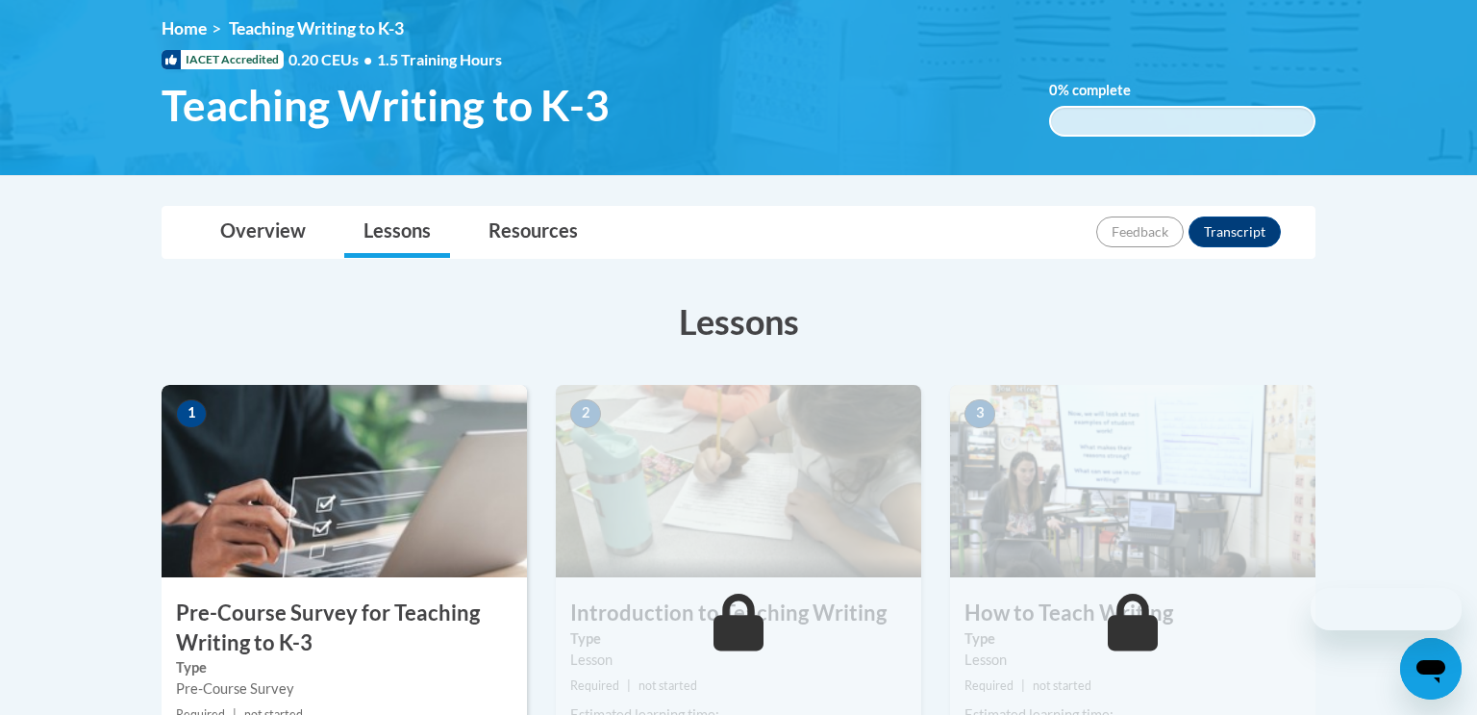
scroll to position [464, 0]
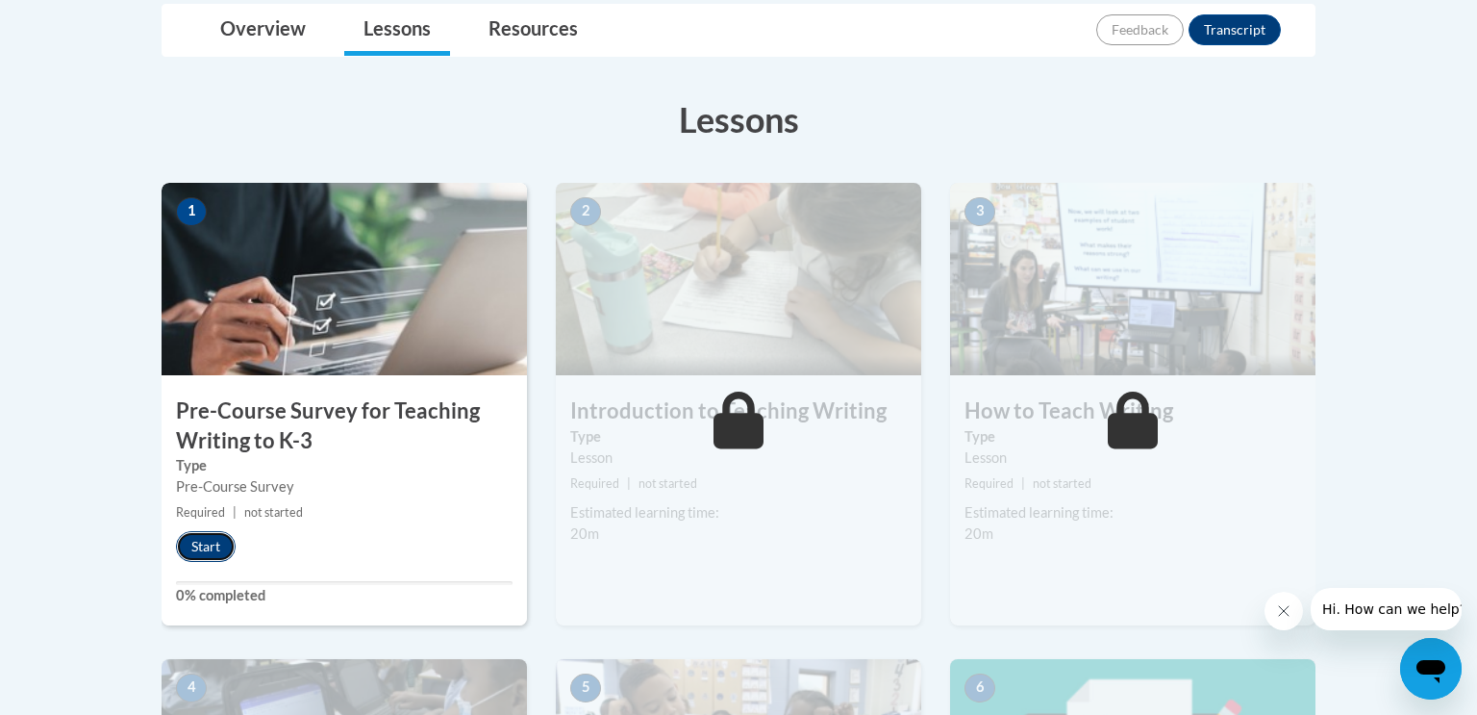
click at [205, 547] on button "Start" at bounding box center [206, 546] width 60 height 31
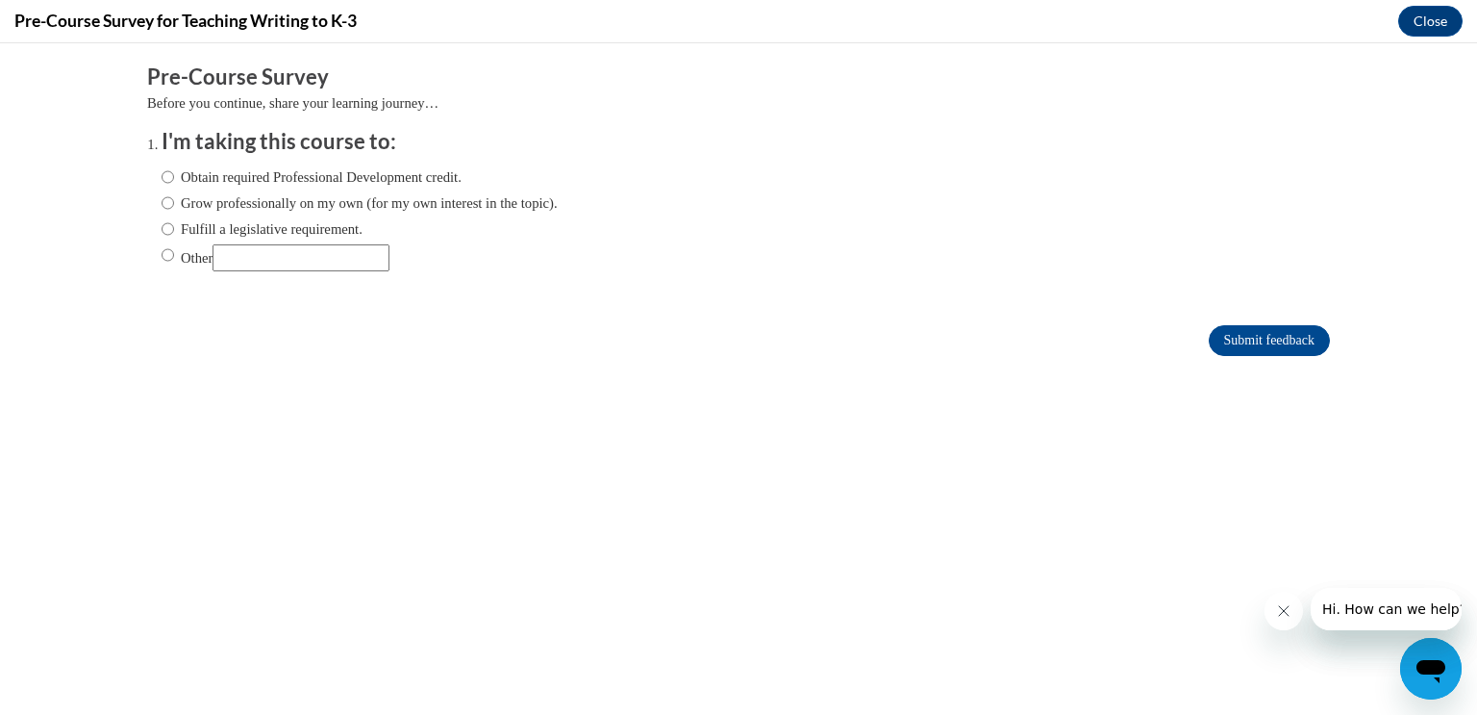
scroll to position [0, 0]
click at [164, 251] on input "Other" at bounding box center [168, 254] width 13 height 21
radio input "true"
click at [316, 261] on input "Other" at bounding box center [301, 257] width 177 height 27
type input "for a university assignment"
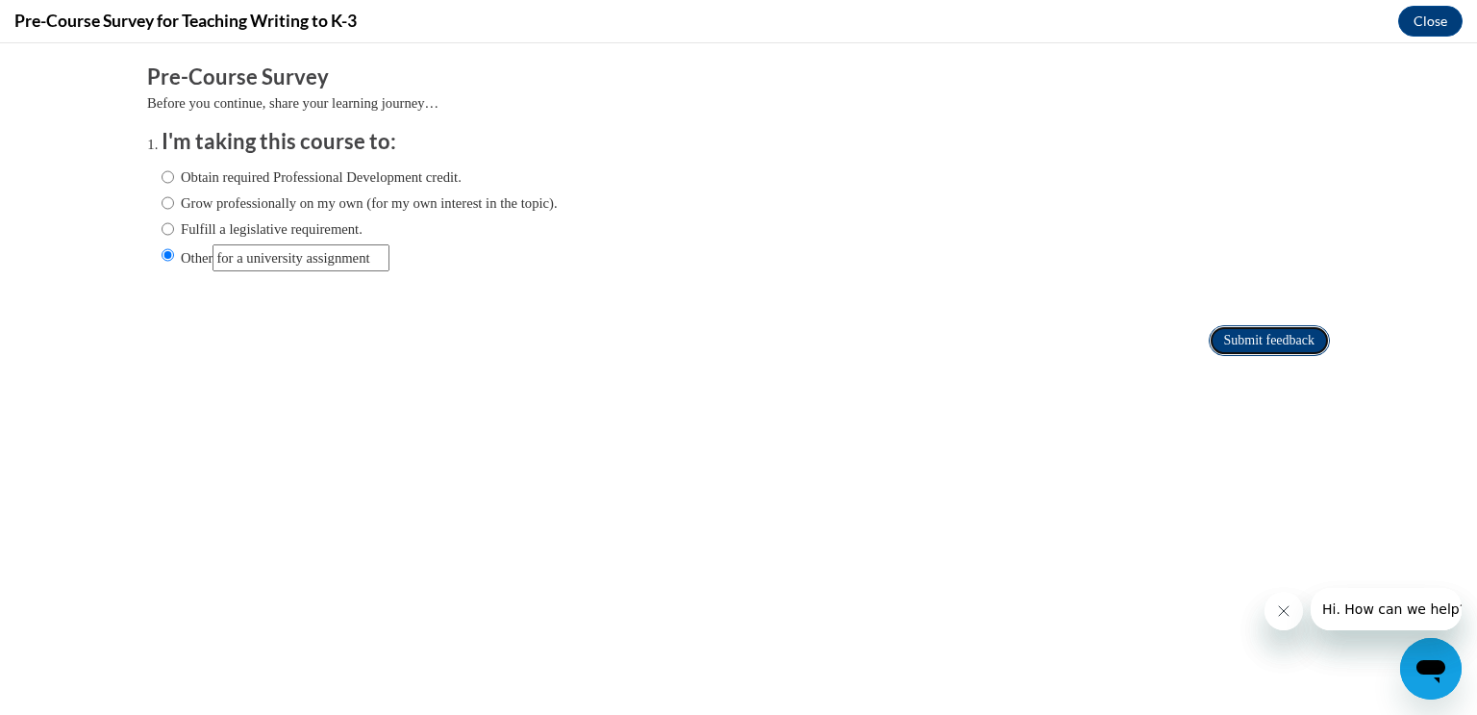
click at [1246, 326] on input "Submit feedback" at bounding box center [1269, 340] width 121 height 31
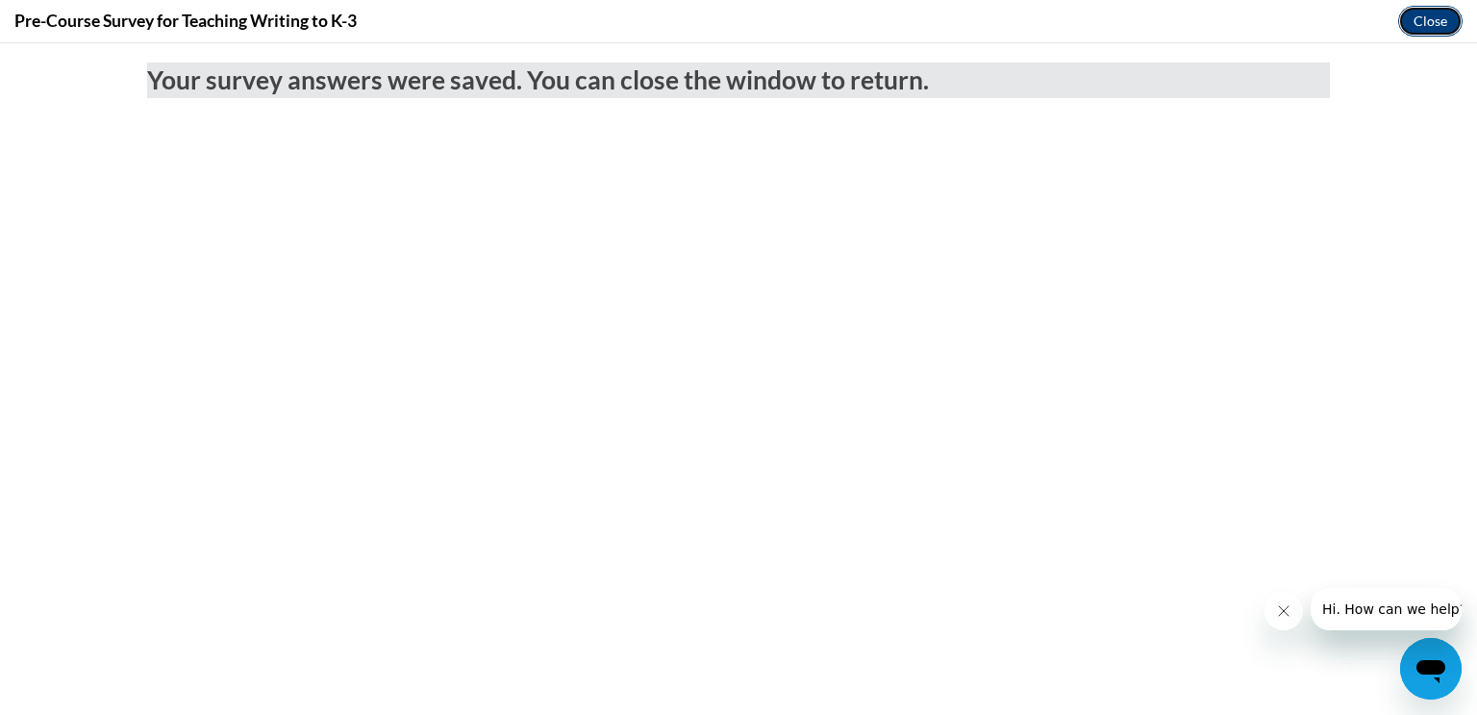
click at [1441, 25] on button "Close" at bounding box center [1431, 21] width 64 height 31
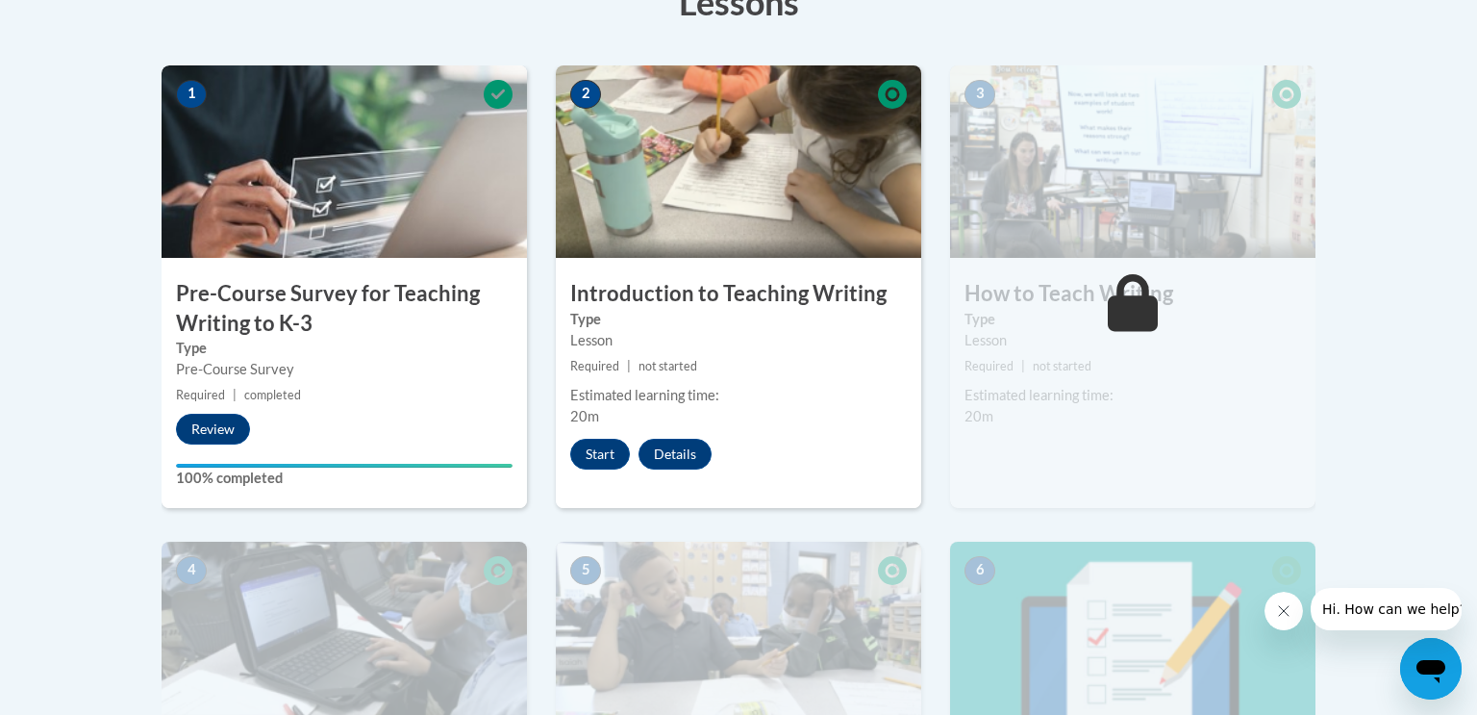
scroll to position [575, 0]
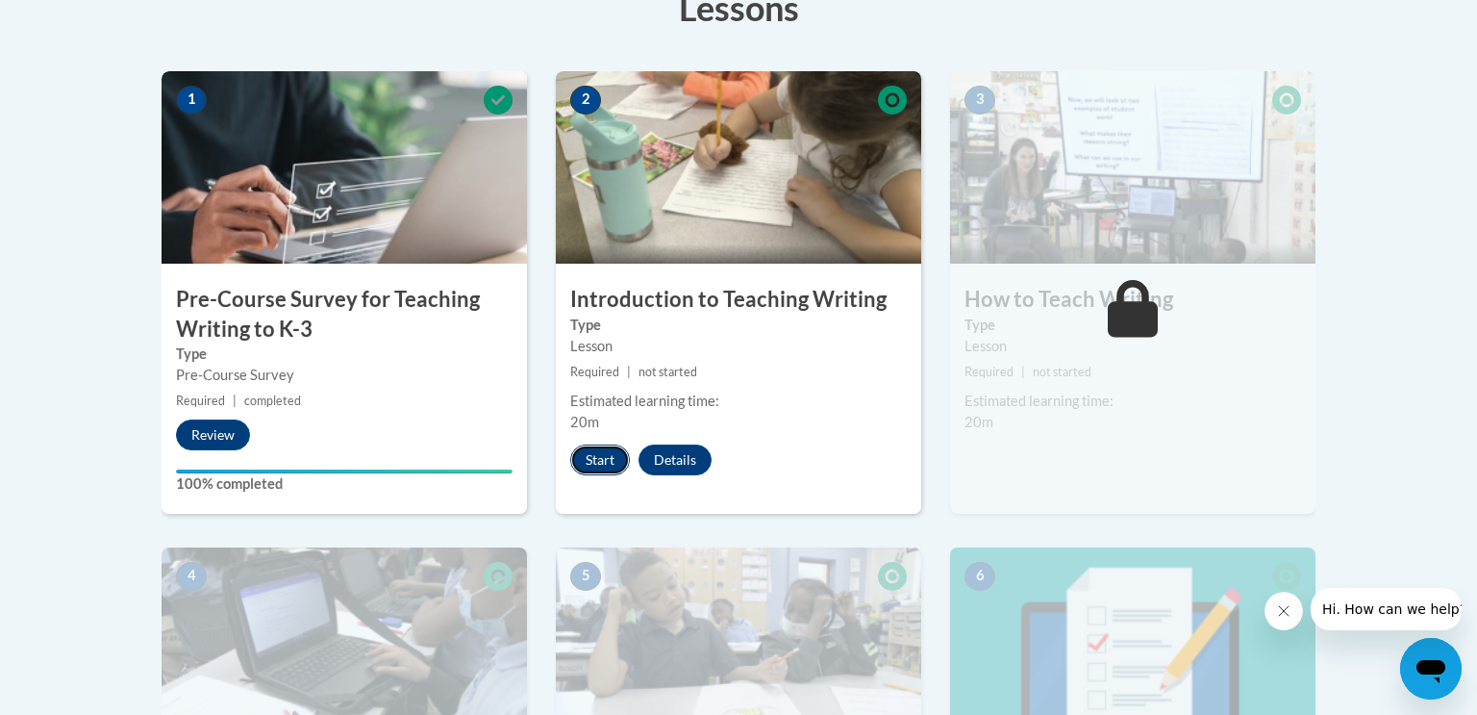
click at [604, 448] on button "Start" at bounding box center [600, 459] width 60 height 31
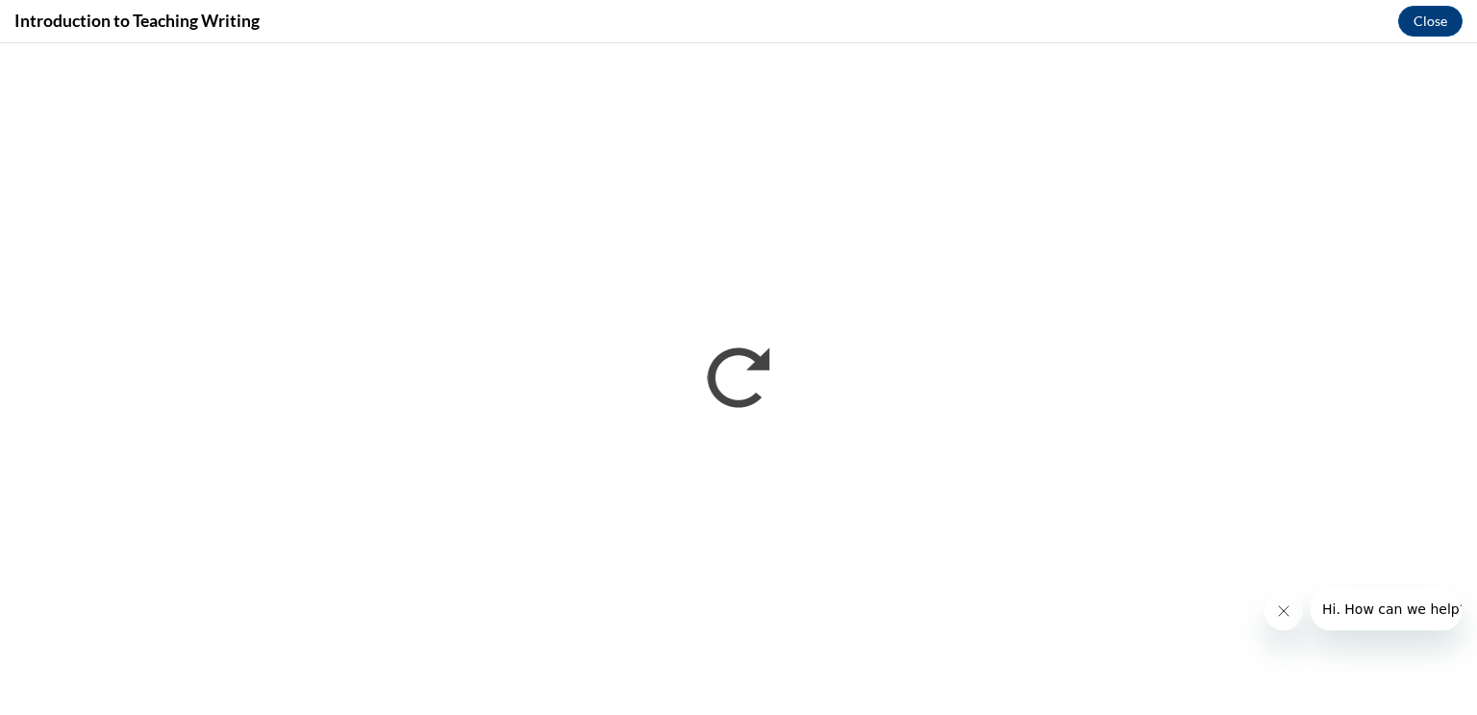
scroll to position [0, 0]
click at [1287, 604] on icon "Close message from company" at bounding box center [1283, 610] width 15 height 15
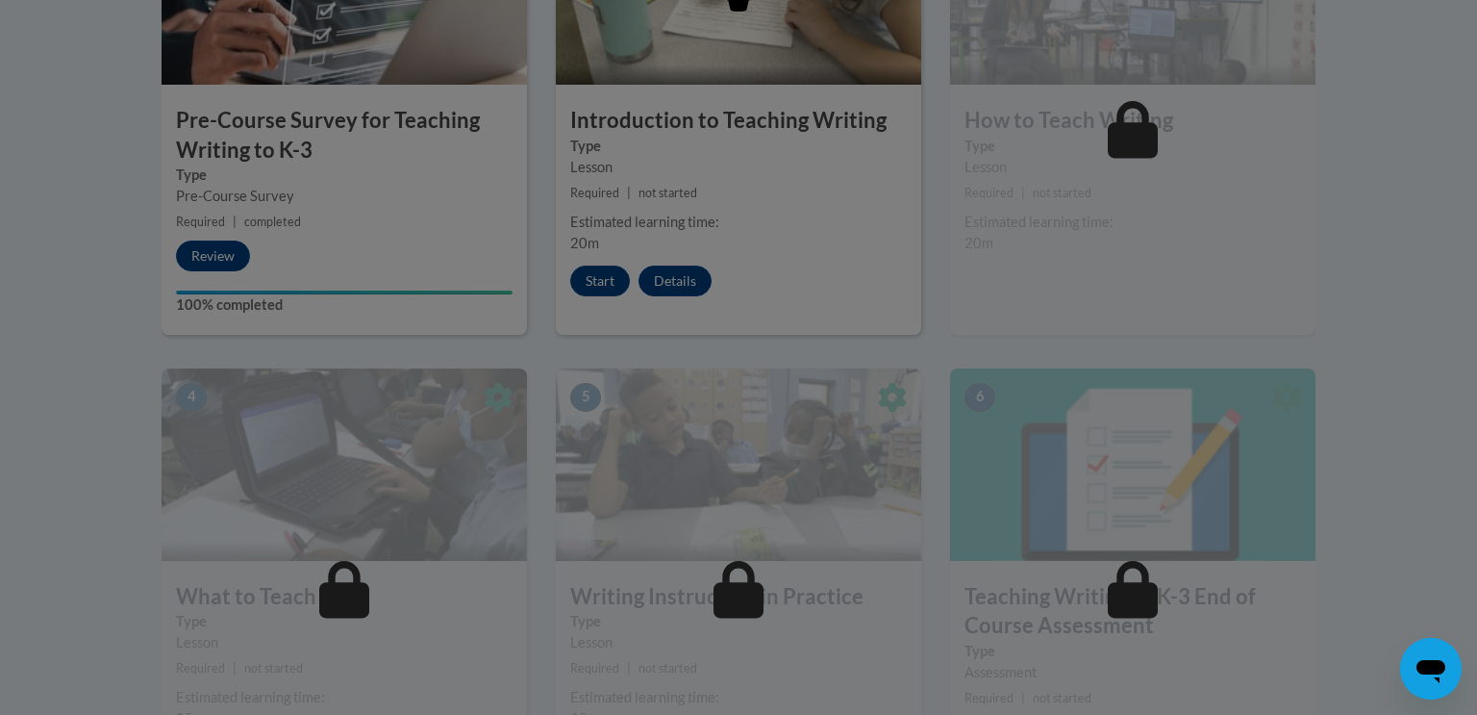
scroll to position [766, 0]
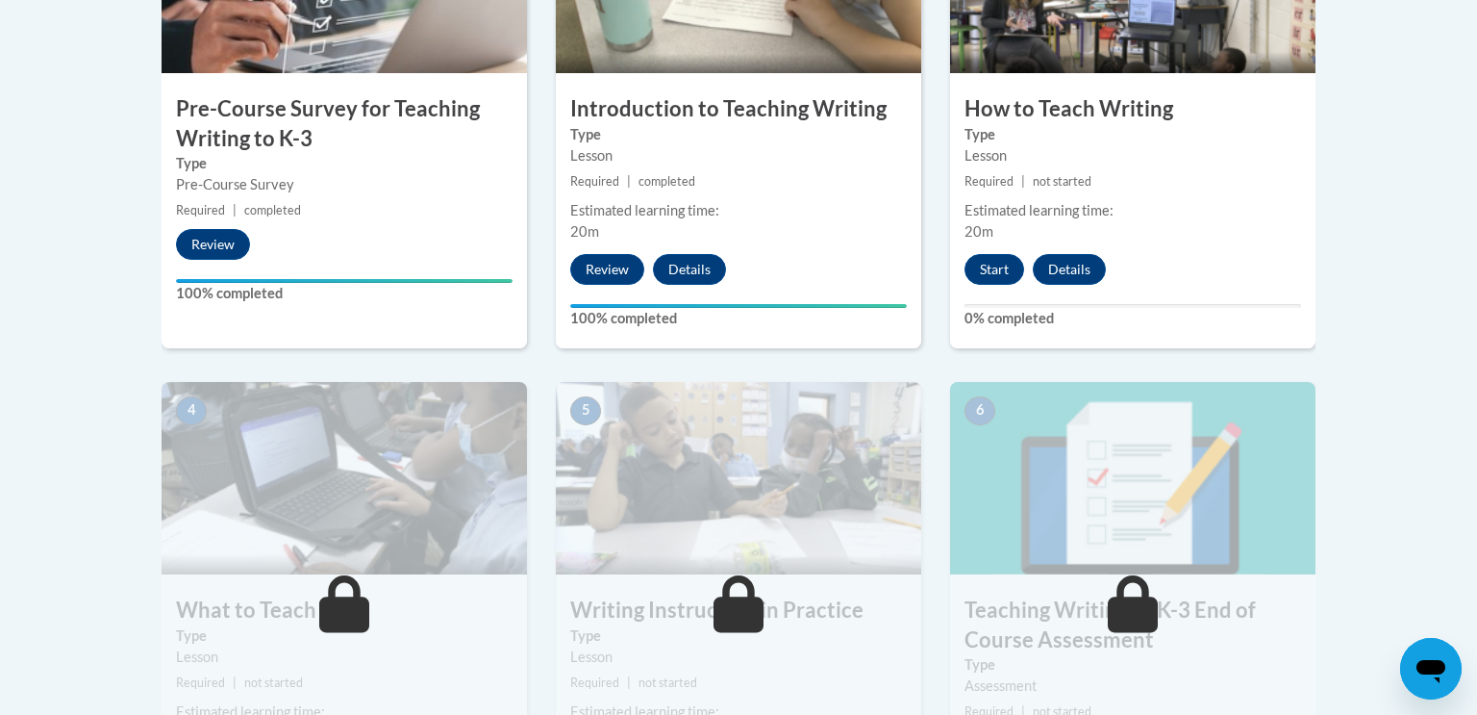
scroll to position [744, 0]
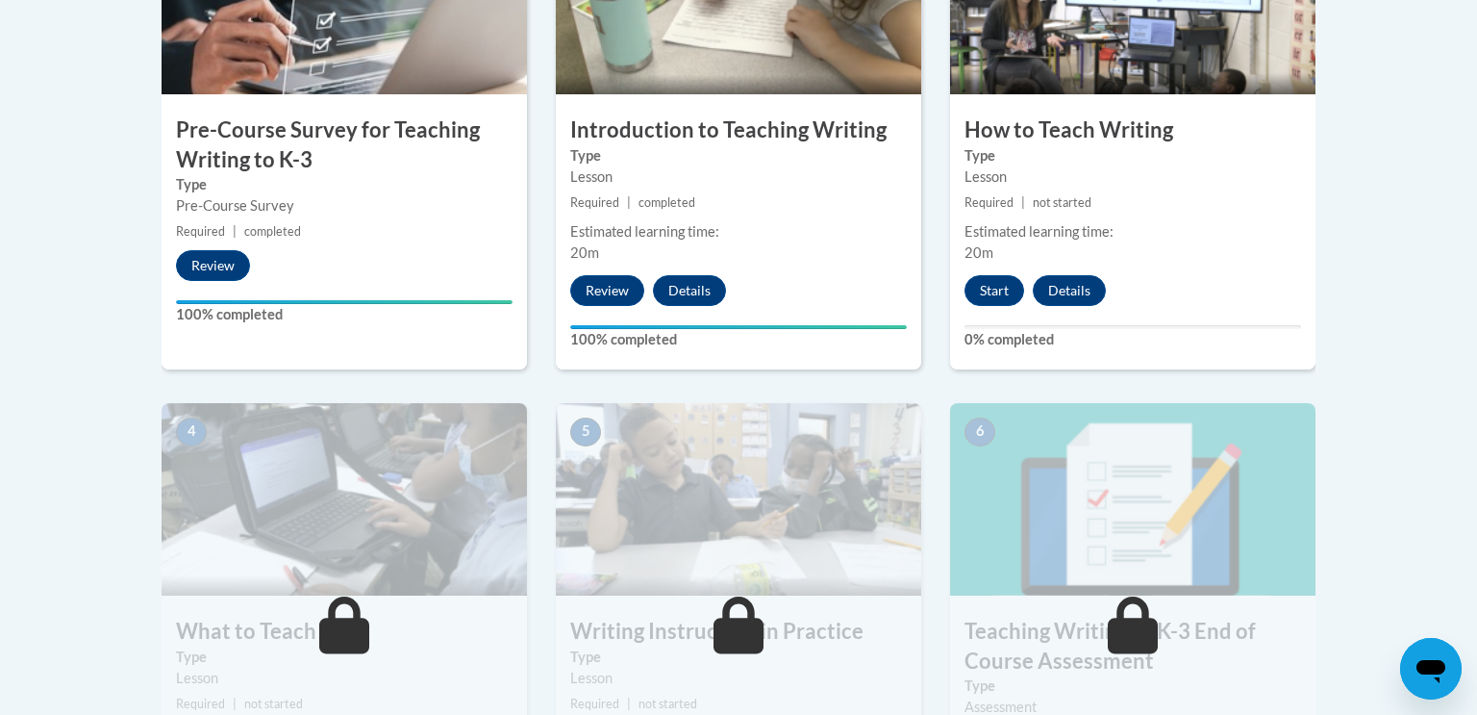
click at [1211, 168] on div "Lesson" at bounding box center [1133, 176] width 337 height 21
click at [1001, 278] on button "Start" at bounding box center [995, 290] width 60 height 31
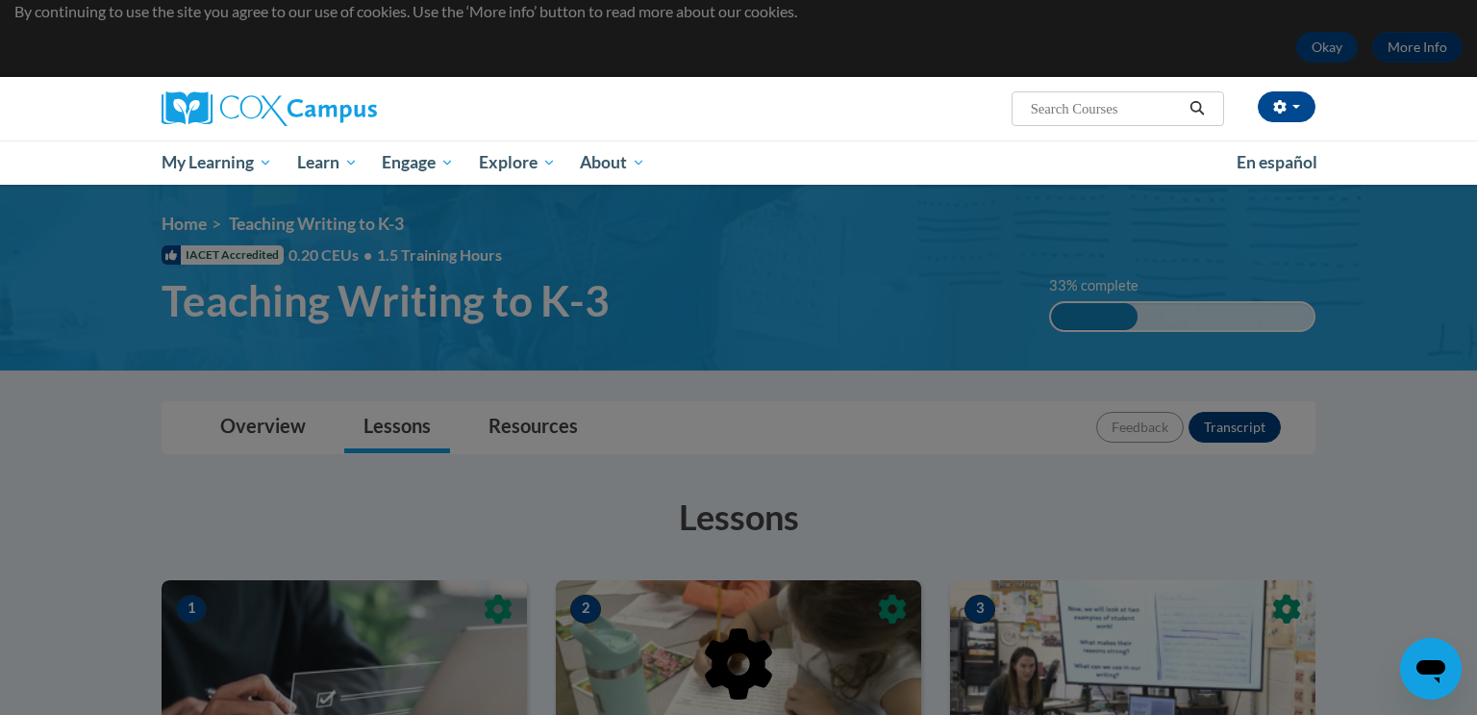
scroll to position [457, 0]
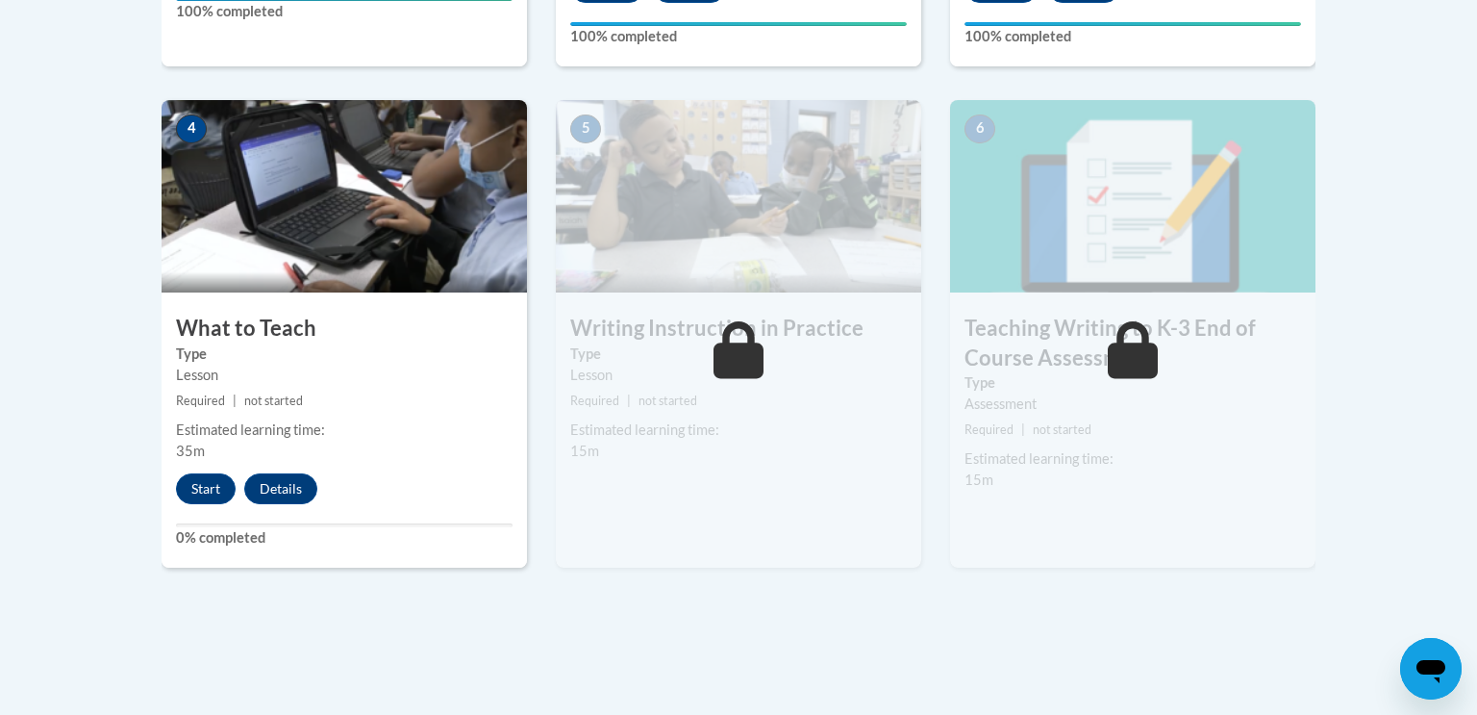
scroll to position [1078, 0]
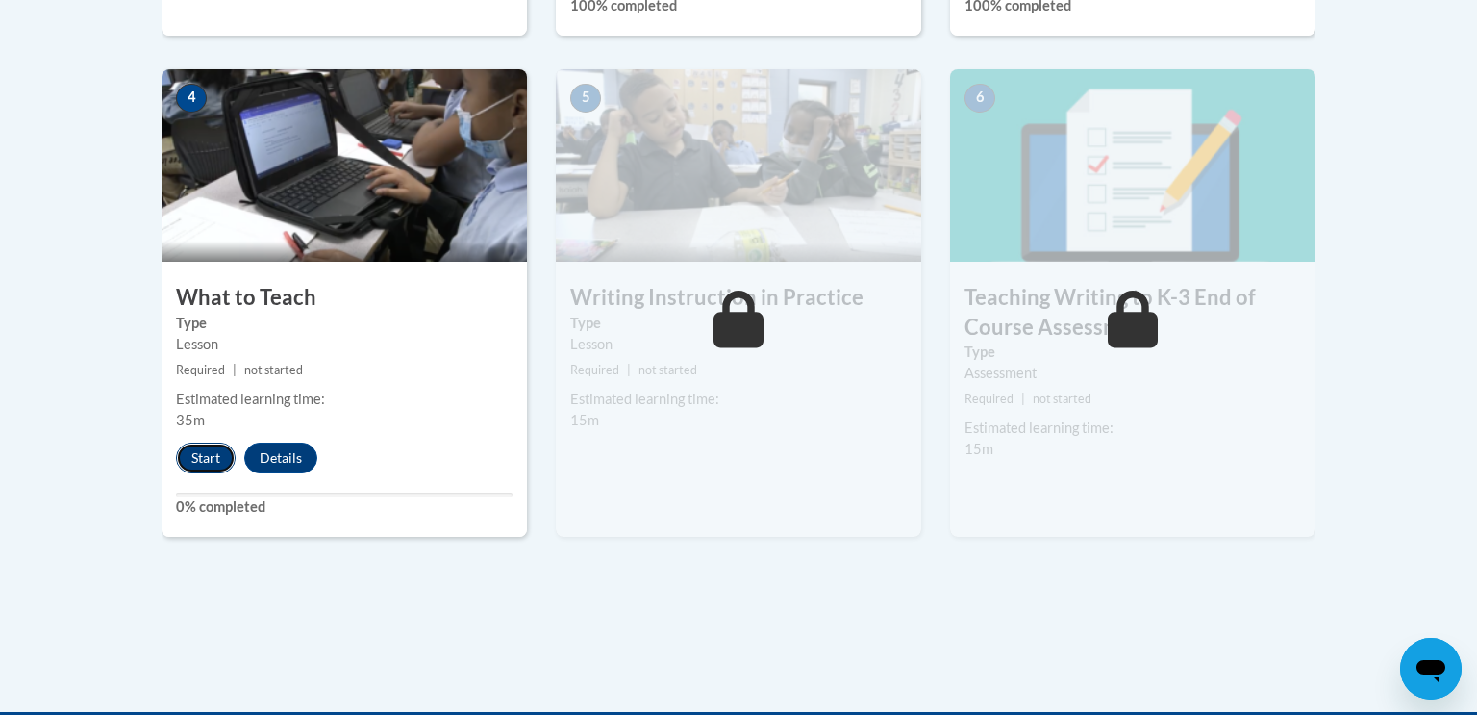
click at [199, 459] on button "Start" at bounding box center [206, 457] width 60 height 31
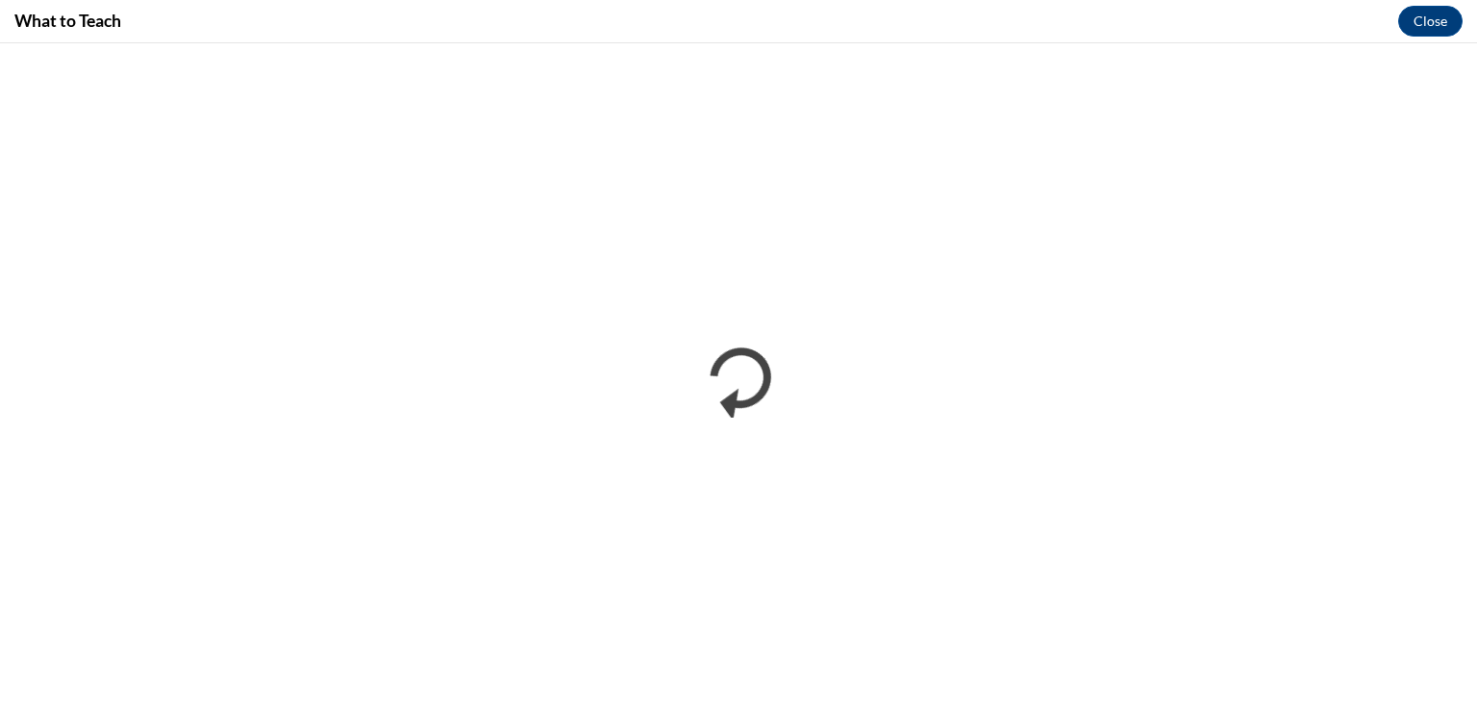
scroll to position [0, 0]
click at [1430, 10] on button "Close" at bounding box center [1431, 21] width 64 height 31
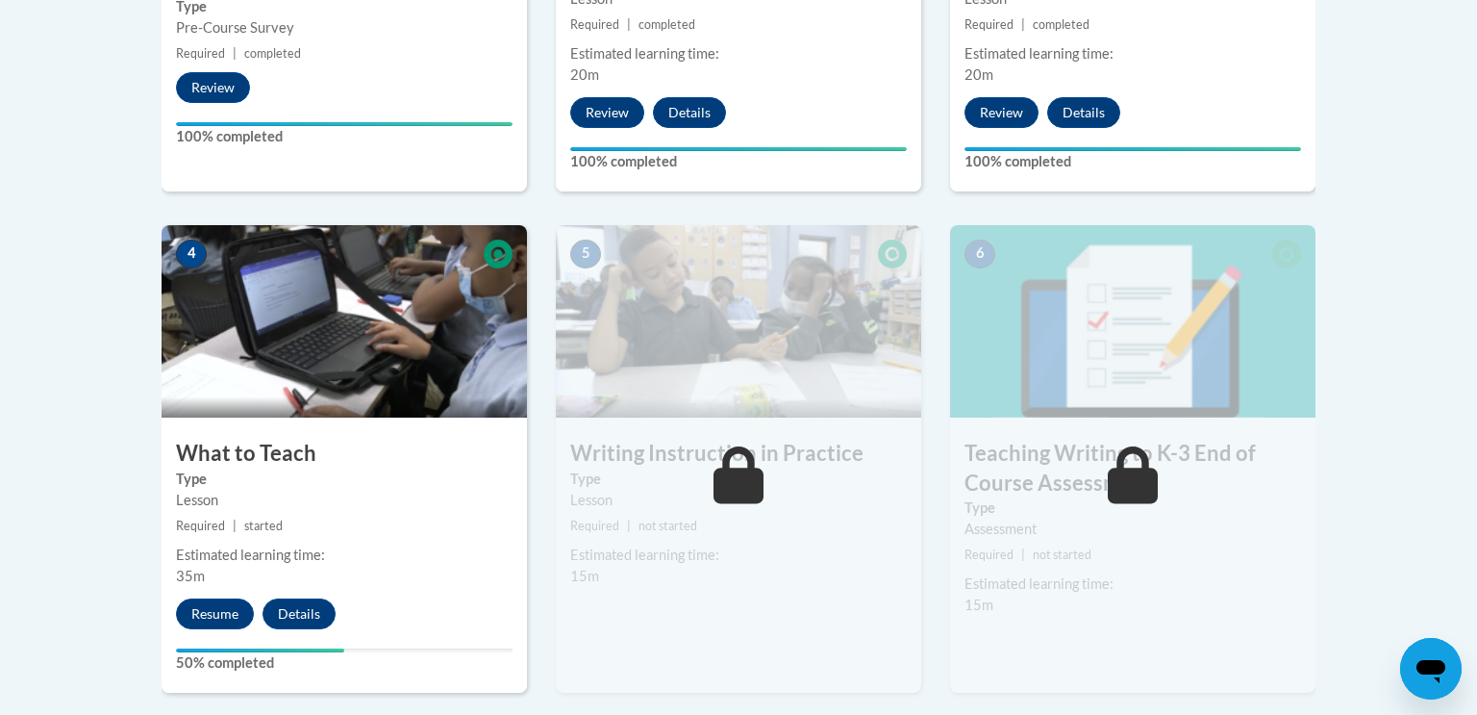
scroll to position [923, 0]
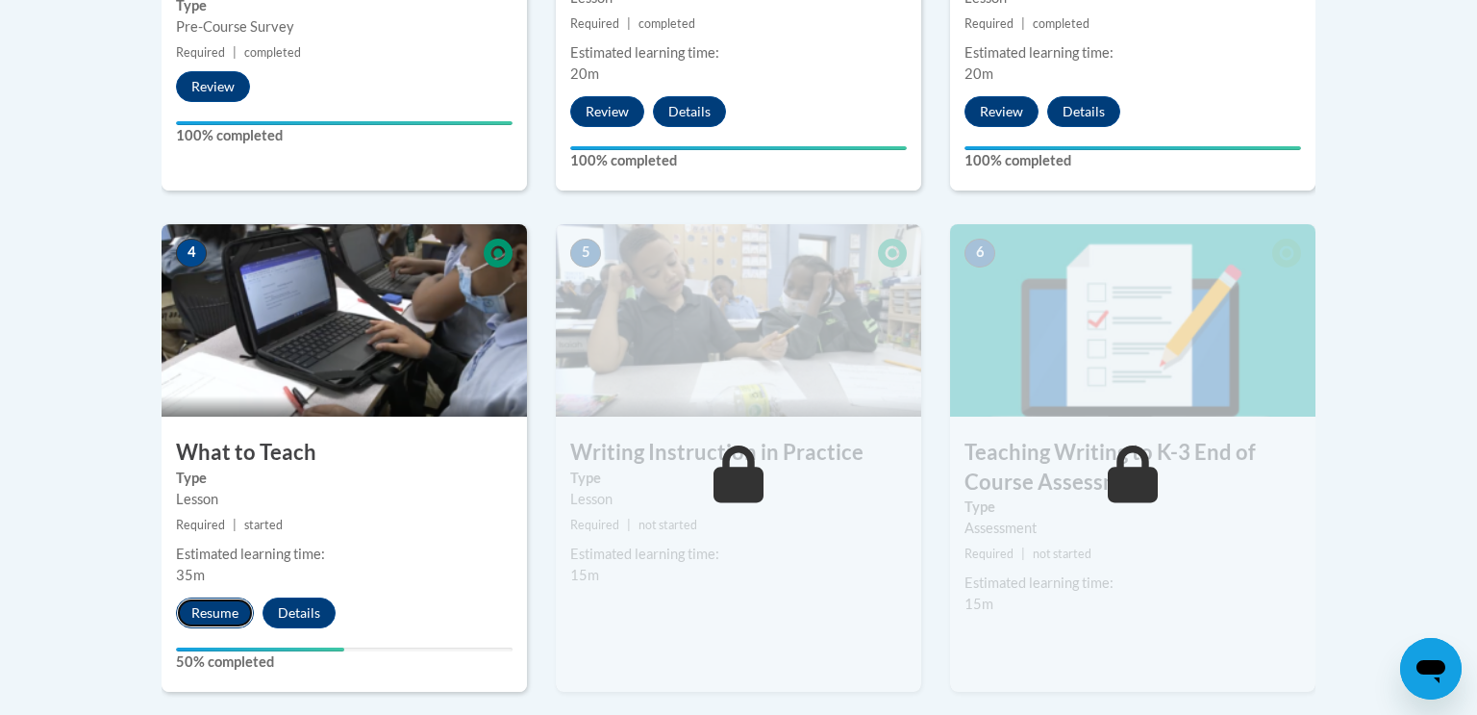
click at [217, 610] on button "Resume" at bounding box center [215, 612] width 78 height 31
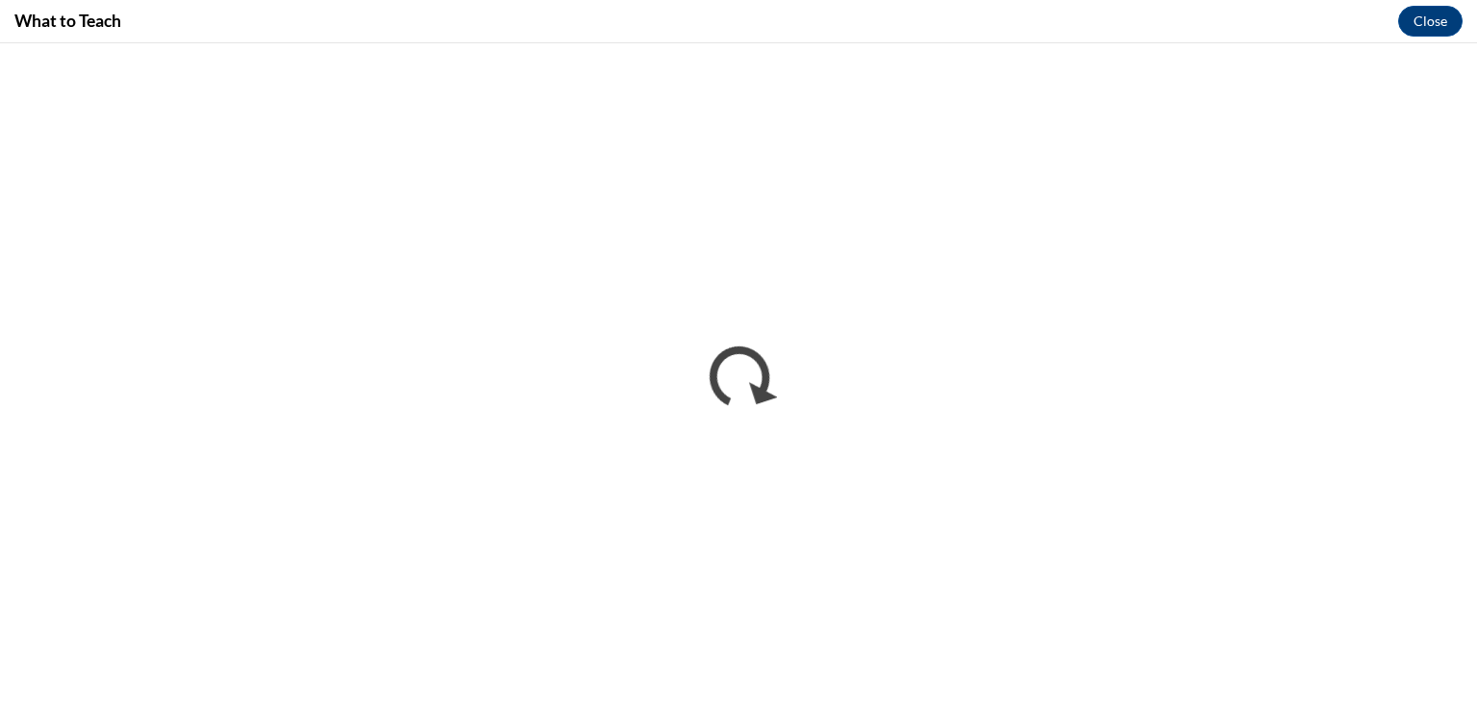
scroll to position [0, 0]
